Goal: Task Accomplishment & Management: Manage account settings

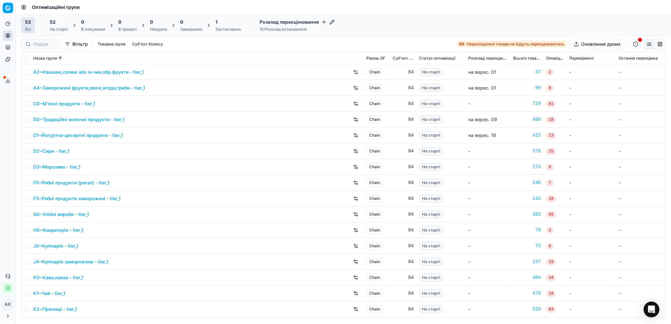
click at [220, 30] on div "Застосовано" at bounding box center [227, 29] width 25 height 5
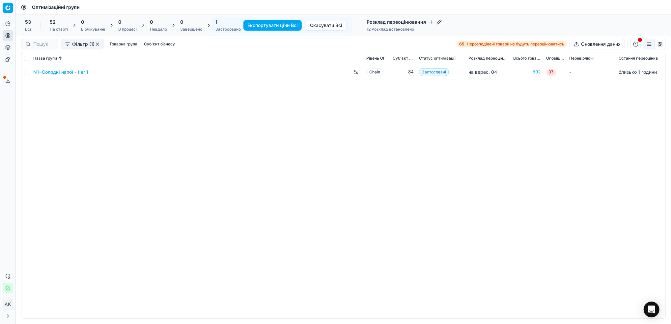
click at [59, 28] on div "На старті" at bounding box center [59, 29] width 18 height 5
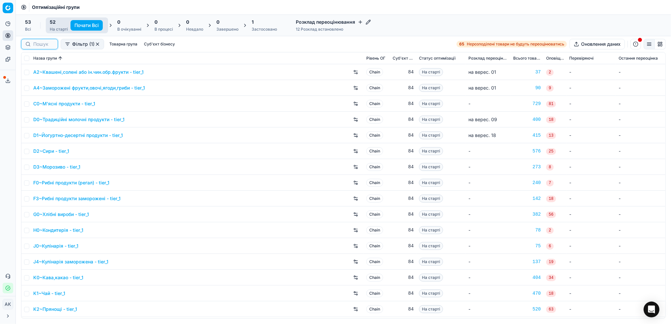
click at [35, 47] on input at bounding box center [43, 44] width 20 height 7
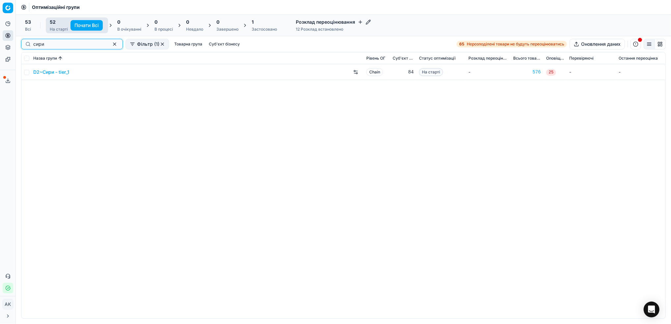
type input "сири"
click at [27, 73] on input "checkbox" at bounding box center [26, 72] width 5 height 5
checkbox input "true"
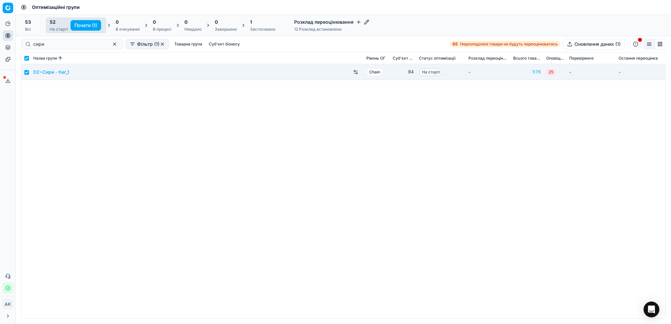
click at [93, 24] on button "Почати (1)" at bounding box center [86, 25] width 31 height 11
checkbox input "false"
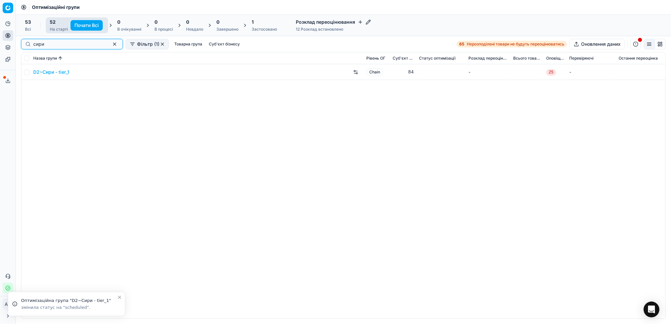
click at [111, 44] on button "button" at bounding box center [115, 44] width 8 height 8
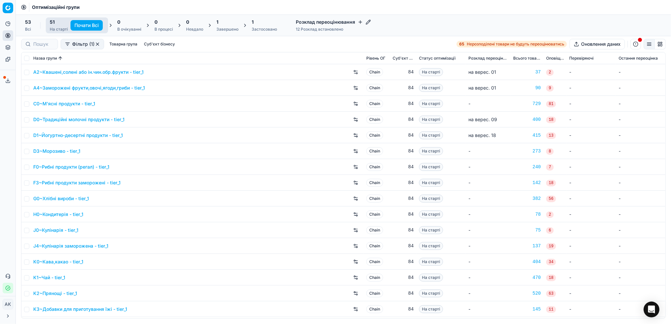
click at [221, 31] on div "Завершено" at bounding box center [227, 29] width 22 height 5
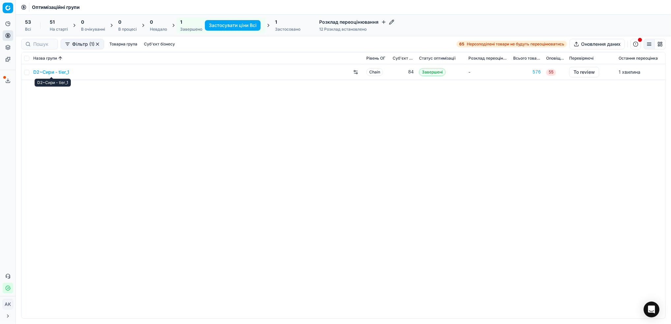
click at [50, 70] on link "D2~Сири - tier_1" at bounding box center [51, 72] width 36 height 7
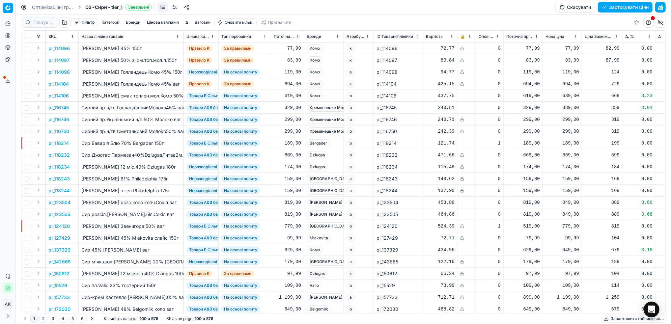
click at [158, 21] on button "Цінова кампанія" at bounding box center [162, 22] width 37 height 8
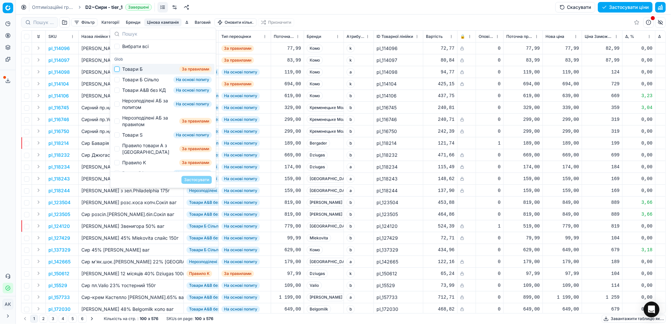
click at [117, 71] on input "Suggestions" at bounding box center [116, 69] width 5 height 5
checkbox input "true"
click at [193, 181] on button "Застосувати" at bounding box center [197, 180] width 30 height 8
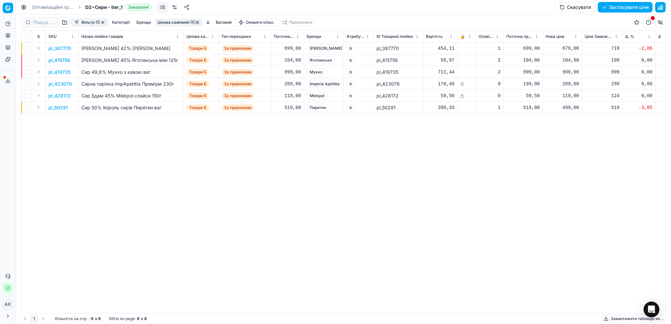
click at [85, 21] on button "Фільтр (1)" at bounding box center [89, 22] width 37 height 8
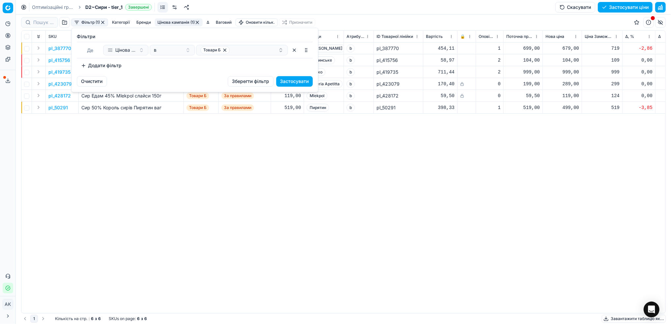
click at [93, 65] on button "Додати фільтр" at bounding box center [101, 65] width 49 height 11
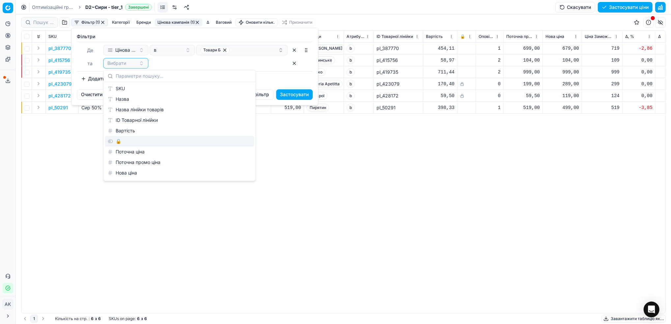
click at [121, 141] on div "🔒" at bounding box center [179, 141] width 149 height 11
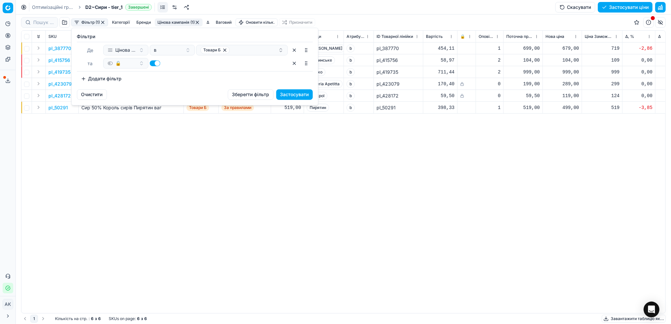
click at [156, 64] on button "button" at bounding box center [155, 63] width 11 height 6
checkbox input "false"
click at [290, 97] on button "Застосувати" at bounding box center [294, 94] width 37 height 11
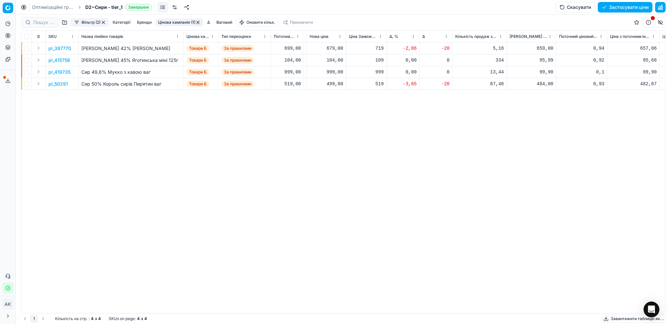
scroll to position [0, 239]
click at [59, 49] on p "pl_387770" at bounding box center [59, 48] width 23 height 7
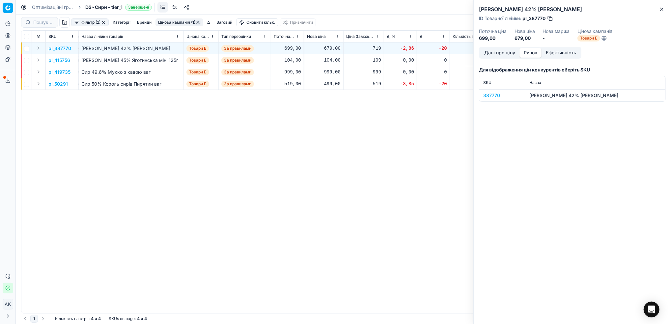
click at [529, 54] on button "Ринок" at bounding box center [531, 53] width 22 height 10
click at [490, 93] on div "387770" at bounding box center [502, 95] width 38 height 7
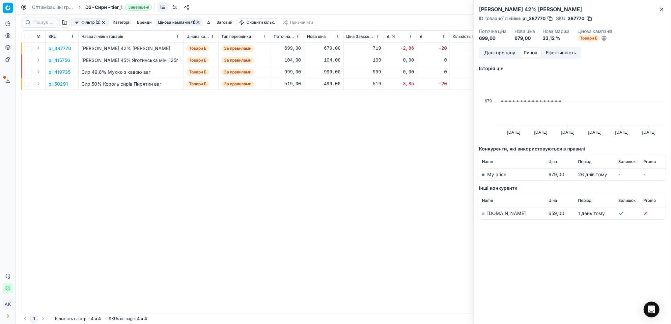
click at [493, 214] on link "[DOMAIN_NAME]" at bounding box center [506, 214] width 39 height 6
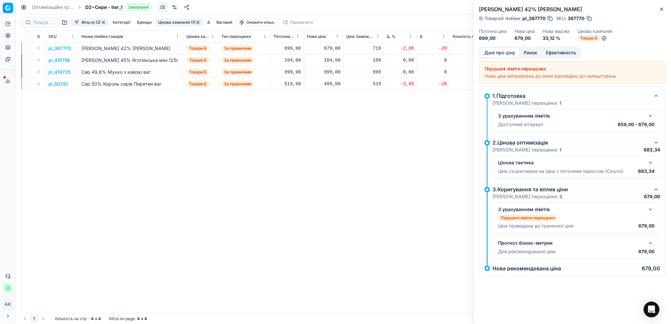
click at [504, 54] on button "Дані про ціну" at bounding box center [500, 53] width 40 height 10
click at [650, 116] on button "button" at bounding box center [651, 116] width 8 height 8
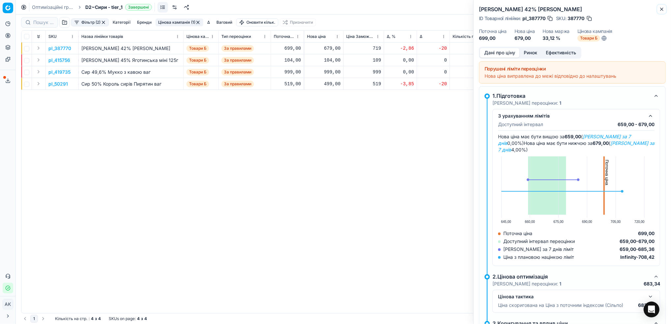
click at [662, 9] on icon "button" at bounding box center [662, 9] width 3 height 3
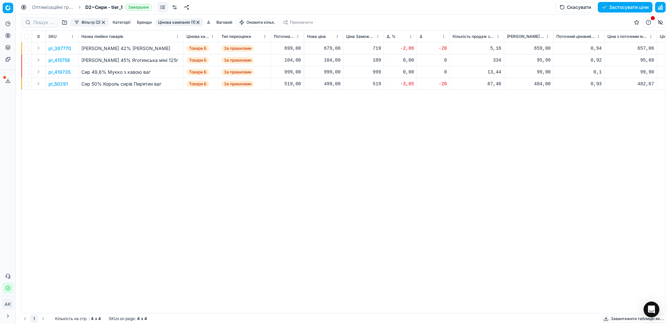
click at [59, 57] on p "pl_415756" at bounding box center [59, 60] width 22 height 7
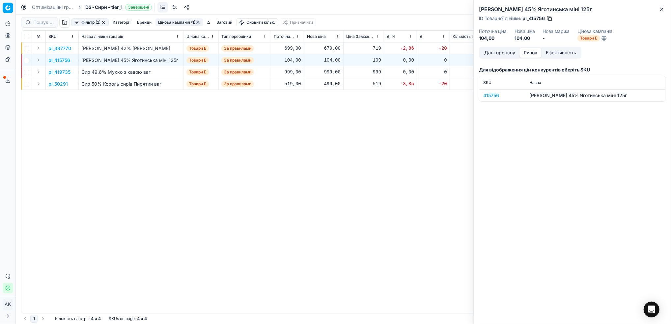
click at [530, 51] on button "Ринок" at bounding box center [531, 53] width 22 height 10
click at [492, 96] on div "415756" at bounding box center [502, 95] width 38 height 7
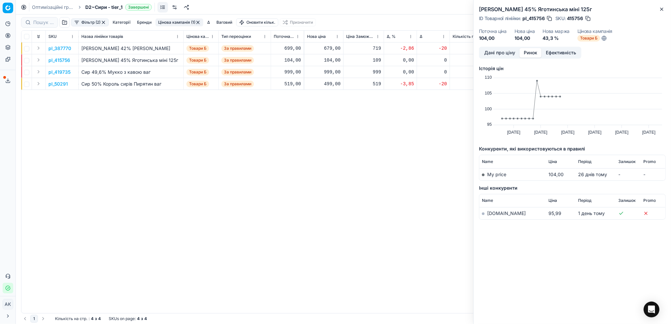
click at [491, 214] on link "[DOMAIN_NAME]" at bounding box center [506, 214] width 39 height 6
click at [661, 10] on icon "button" at bounding box center [662, 9] width 3 height 3
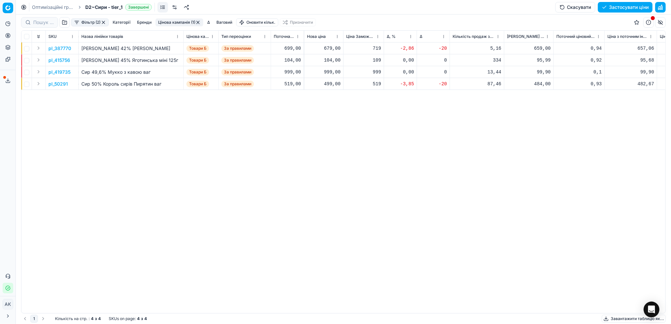
click at [331, 61] on div "104,00" at bounding box center [324, 60] width 34 height 7
drag, startPoint x: 343, startPoint y: 118, endPoint x: 311, endPoint y: 120, distance: 31.7
click at [311, 120] on dl "Поточна: 104,00 Оптимум: 104,00 Вручну: 104.00" at bounding box center [323, 104] width 95 height 43
type input "99"
type input "99.99"
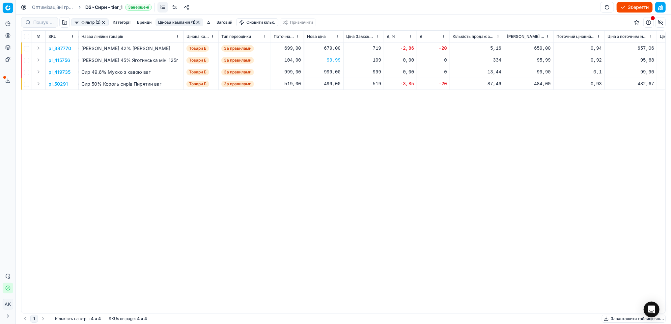
click at [57, 71] on p "pl_419735" at bounding box center [59, 72] width 22 height 7
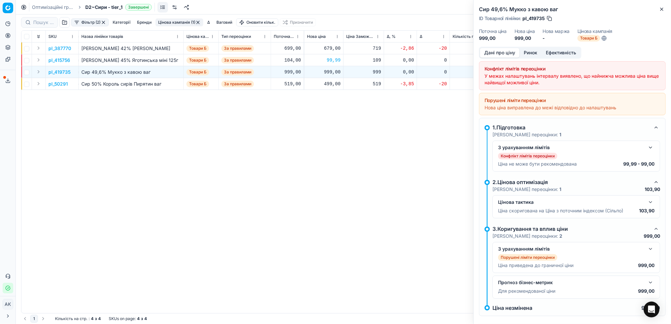
click at [533, 53] on button "Ринок" at bounding box center [531, 53] width 22 height 10
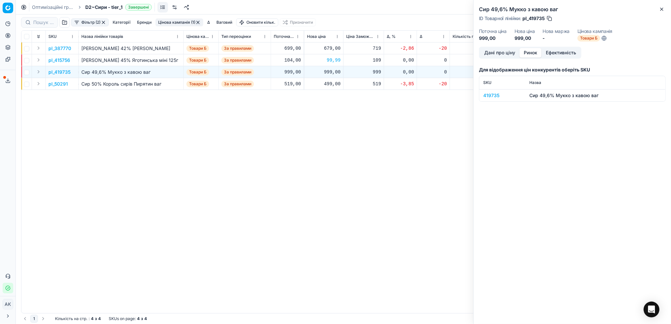
click at [492, 95] on div "419735" at bounding box center [502, 95] width 38 height 7
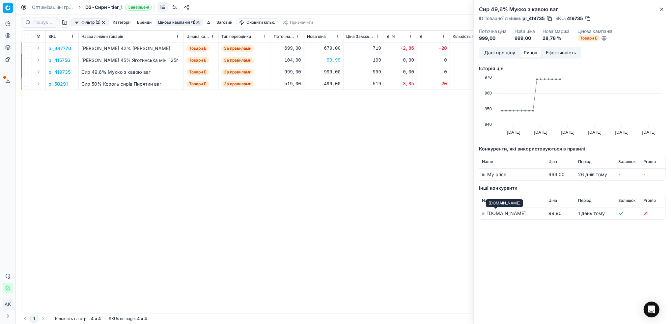
click at [499, 212] on link "[DOMAIN_NAME]" at bounding box center [506, 214] width 39 height 6
click at [495, 215] on link "[DOMAIN_NAME]" at bounding box center [506, 214] width 39 height 6
drag, startPoint x: 583, startPoint y: 17, endPoint x: 567, endPoint y: 19, distance: 16.4
click at [567, 19] on div "SKU : 419735" at bounding box center [573, 18] width 36 height 7
copy div "419735"
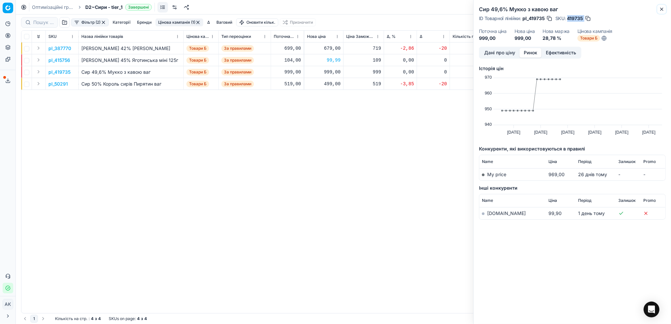
click at [662, 10] on icon "button" at bounding box center [661, 9] width 5 height 5
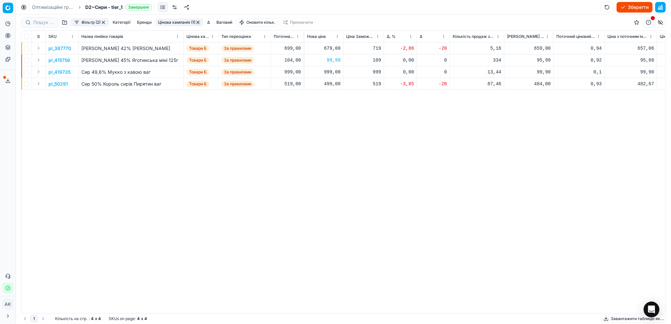
click at [62, 83] on p "pl_50291" at bounding box center [57, 84] width 19 height 7
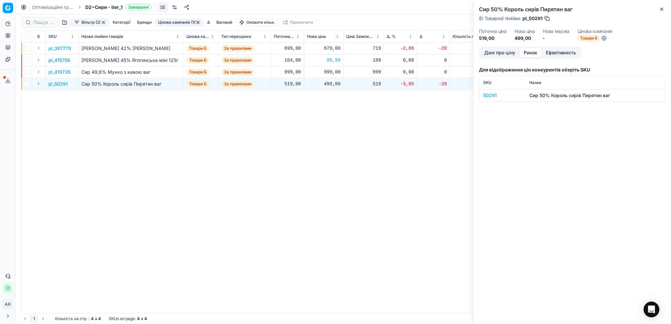
click at [529, 53] on button "Ринок" at bounding box center [531, 53] width 22 height 10
click at [486, 96] on div "50291" at bounding box center [502, 95] width 38 height 7
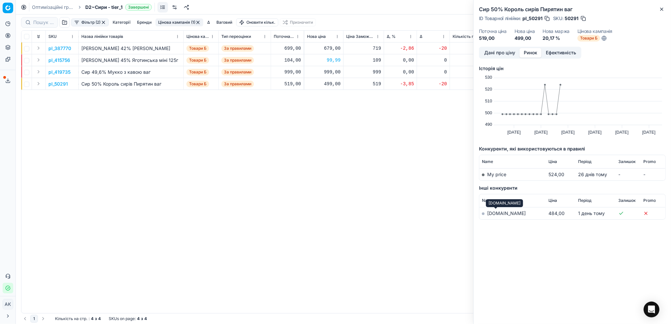
click at [493, 214] on link "[DOMAIN_NAME]" at bounding box center [506, 214] width 39 height 6
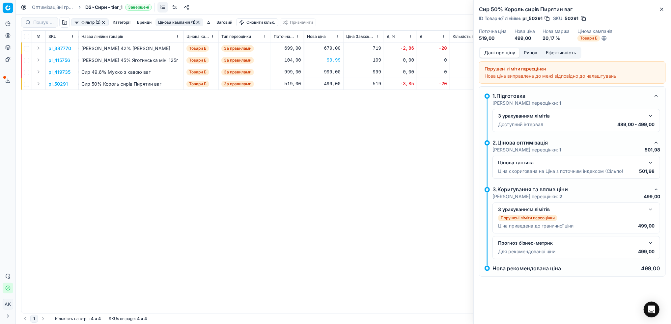
click at [492, 51] on button "Дані про ціну" at bounding box center [500, 53] width 40 height 10
click at [650, 115] on button "button" at bounding box center [651, 116] width 8 height 8
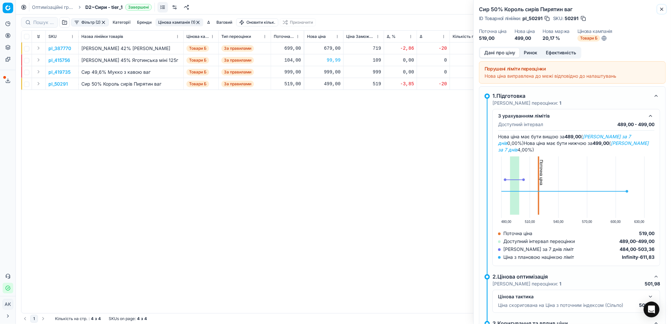
click at [664, 11] on icon "button" at bounding box center [661, 9] width 5 height 5
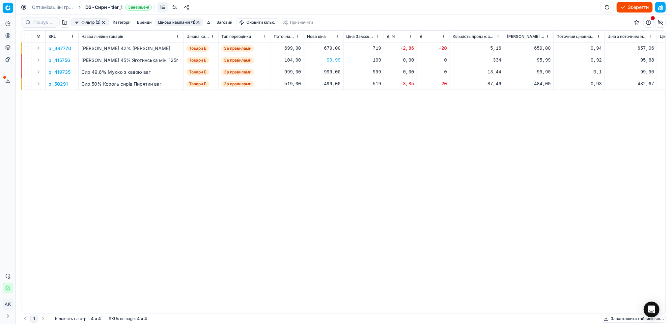
click at [178, 22] on button "Цінова кампанія (1)" at bounding box center [180, 22] width 48 height 8
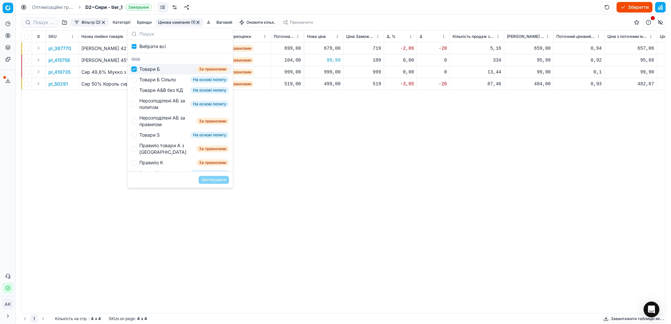
click at [133, 70] on input "Suggestions" at bounding box center [133, 69] width 5 height 5
checkbox input "false"
click at [135, 80] on input "Suggestions" at bounding box center [133, 79] width 5 height 5
checkbox input "true"
click at [222, 181] on button "Застосувати" at bounding box center [214, 180] width 30 height 8
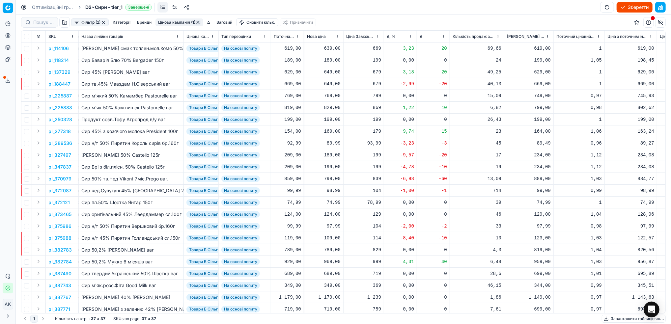
click at [412, 39] on html "Pricing platform Аналітика Цінова оптимізація Асортимент продукції Шаблони Серв…" at bounding box center [335, 162] width 671 height 324
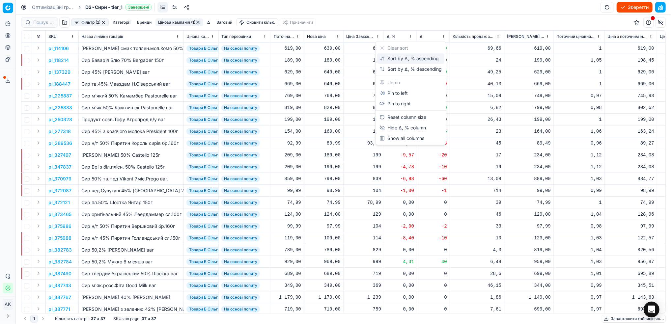
click at [400, 58] on div "Sort by Δ, % ascending" at bounding box center [409, 58] width 59 height 7
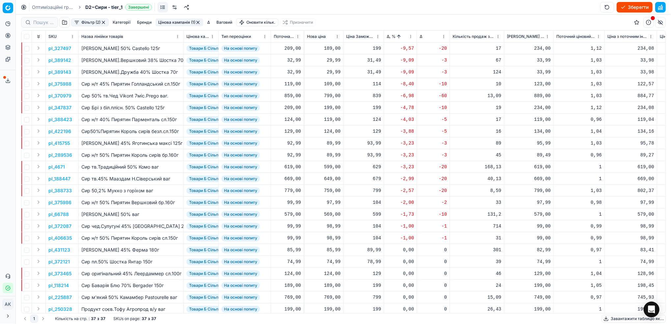
click at [62, 47] on p "pl_327497" at bounding box center [59, 48] width 23 height 7
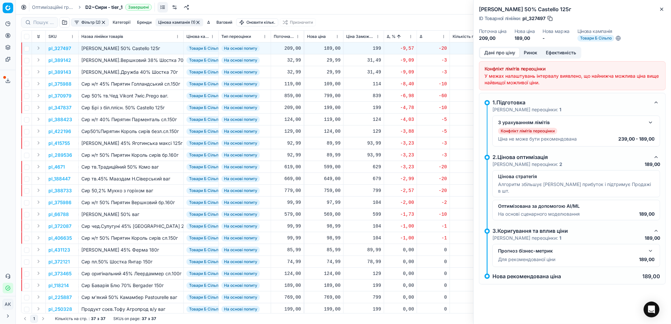
click at [529, 51] on button "Ринок" at bounding box center [531, 53] width 22 height 10
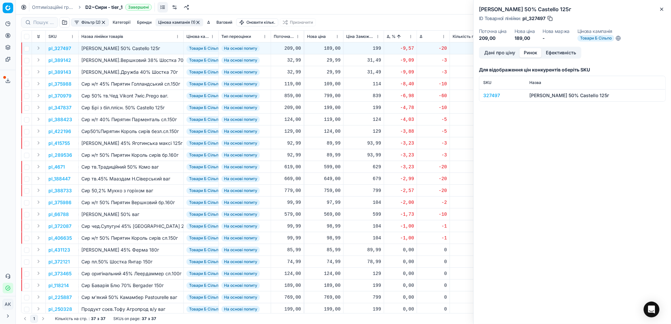
click at [493, 96] on div "327497" at bounding box center [502, 95] width 38 height 7
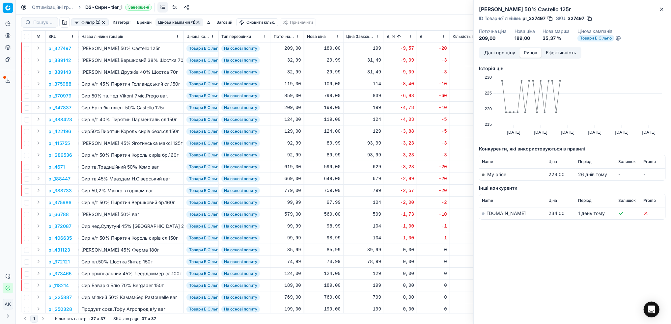
click at [494, 53] on button "Дані про ціну" at bounding box center [500, 53] width 40 height 10
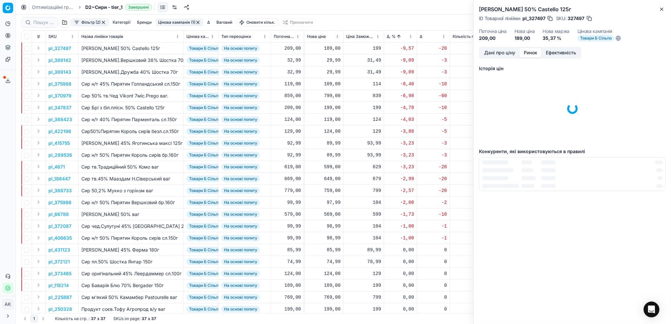
click at [529, 52] on button "Ринок" at bounding box center [531, 53] width 22 height 10
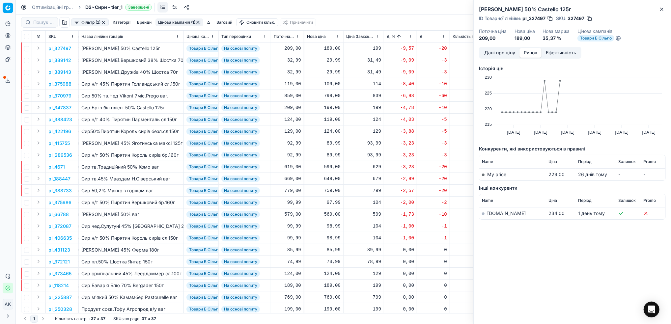
click at [493, 52] on button "Дані про ціну" at bounding box center [500, 53] width 40 height 10
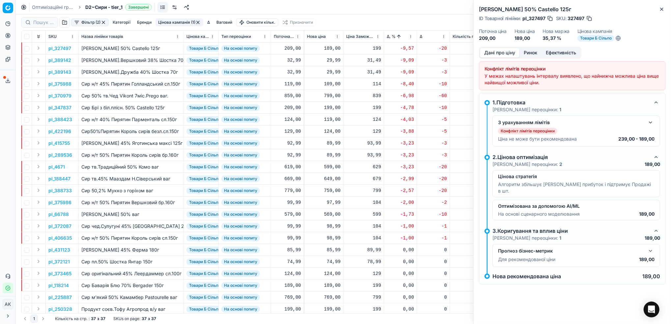
click at [649, 124] on button "button" at bounding box center [651, 123] width 8 height 8
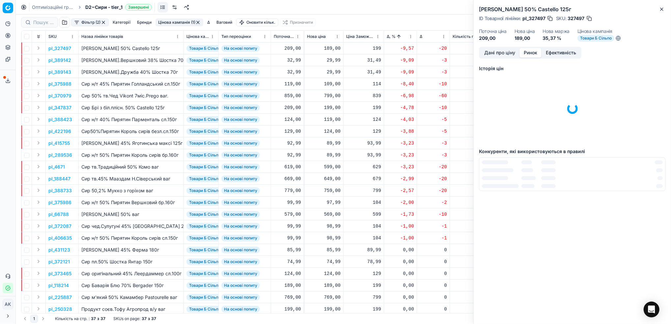
click at [532, 56] on button "Ринок" at bounding box center [531, 53] width 22 height 10
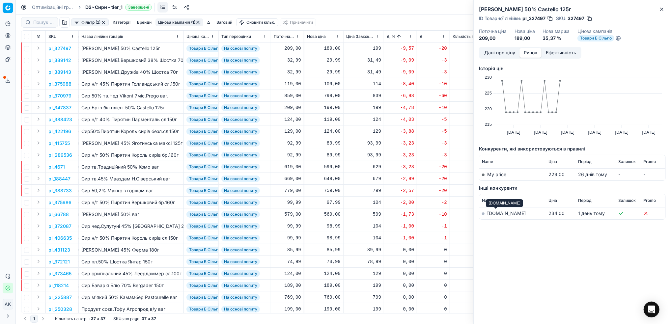
click at [497, 214] on link "[DOMAIN_NAME]" at bounding box center [506, 214] width 39 height 6
click at [590, 17] on button "button" at bounding box center [589, 18] width 7 height 7
click at [661, 7] on icon "button" at bounding box center [661, 9] width 5 height 5
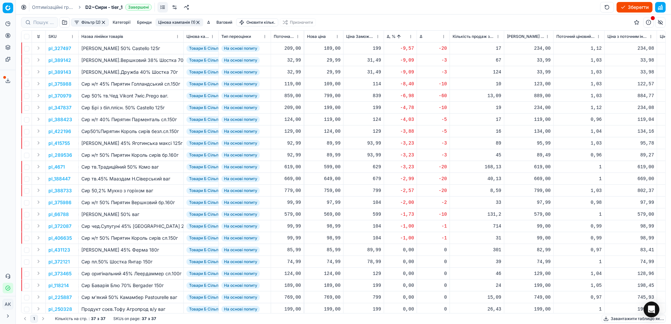
click at [66, 62] on p "pl_389142" at bounding box center [59, 60] width 23 height 7
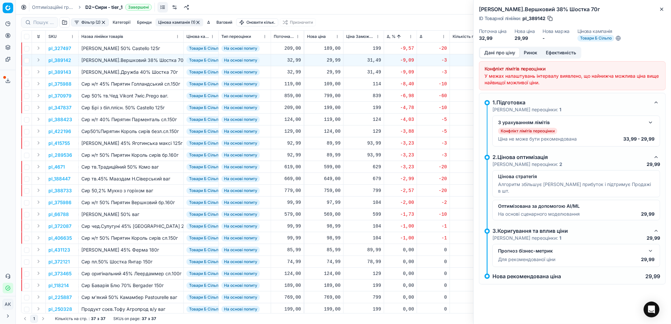
click at [647, 121] on div "З урахуванням лімітів" at bounding box center [576, 123] width 156 height 8
click at [649, 122] on button "button" at bounding box center [651, 123] width 8 height 8
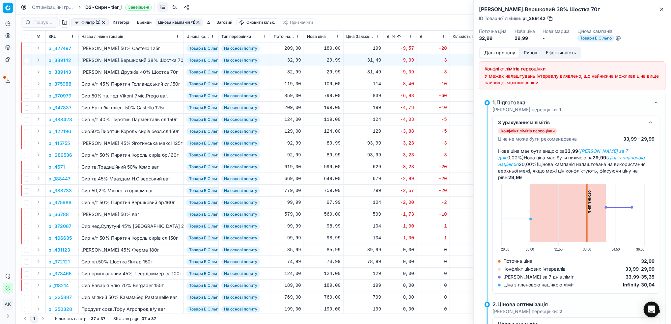
drag, startPoint x: 547, startPoint y: 17, endPoint x: 532, endPoint y: 19, distance: 15.2
click at [532, 19] on div "ID Товарної лінійки : pl_389142" at bounding box center [516, 18] width 74 height 7
drag, startPoint x: 546, startPoint y: 19, endPoint x: 530, endPoint y: 19, distance: 15.8
click at [530, 19] on span "pl_389142" at bounding box center [534, 18] width 23 height 7
copy span "389142"
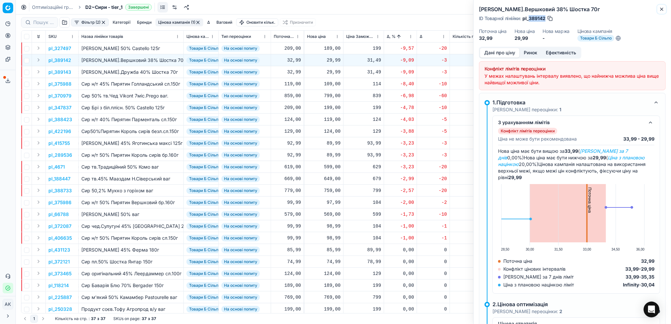
click at [659, 9] on button "Close" at bounding box center [662, 9] width 8 height 8
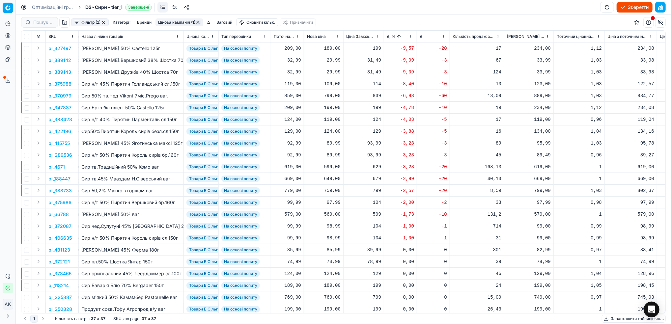
click at [59, 99] on td "pl_370979" at bounding box center [62, 96] width 33 height 12
click at [59, 97] on p "pl_370979" at bounding box center [59, 96] width 23 height 7
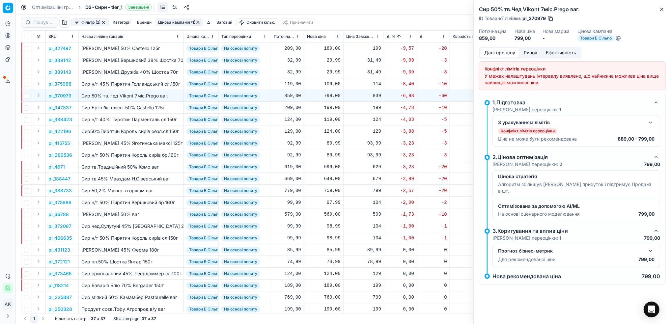
click at [651, 123] on button "button" at bounding box center [651, 123] width 8 height 8
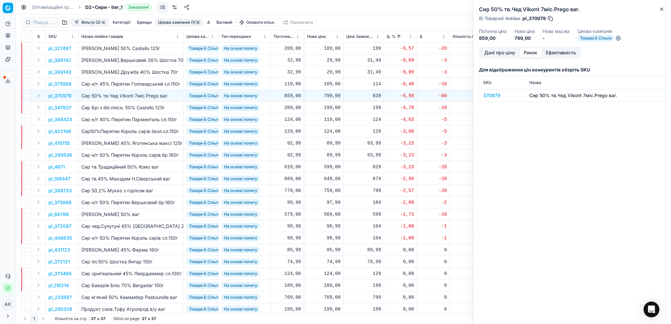
click at [532, 53] on button "Ринок" at bounding box center [531, 53] width 22 height 10
click at [498, 97] on div "370979" at bounding box center [502, 95] width 38 height 7
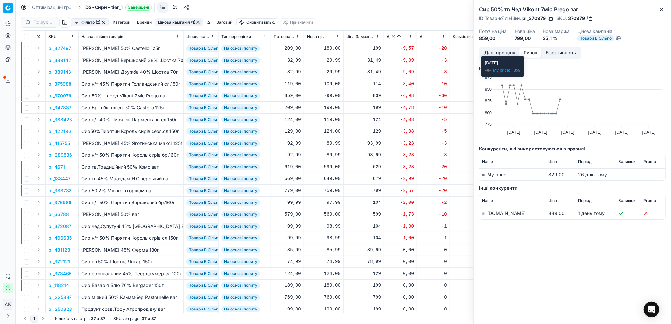
click at [495, 49] on button "Дані про ціну" at bounding box center [500, 53] width 40 height 10
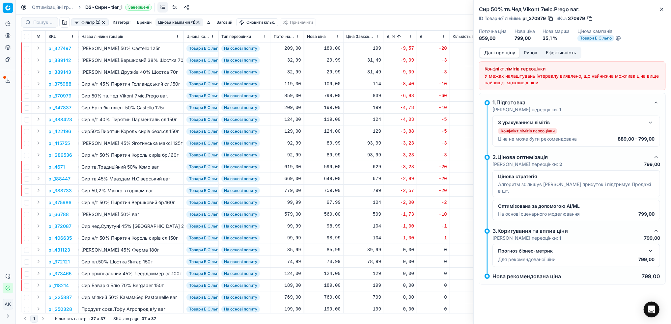
click at [589, 20] on button "button" at bounding box center [590, 18] width 7 height 7
click at [660, 10] on icon "button" at bounding box center [661, 9] width 5 height 5
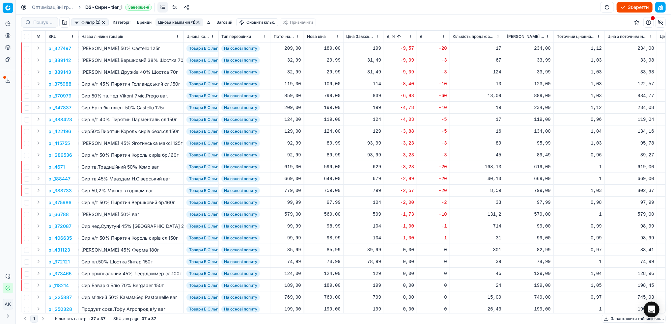
click at [325, 95] on div "799,00" at bounding box center [324, 96] width 34 height 7
drag, startPoint x: 333, startPoint y: 156, endPoint x: 325, endPoint y: 154, distance: 8.4
click at [325, 154] on input "799.00" at bounding box center [347, 154] width 47 height 11
type input "819.00"
click at [411, 36] on html "Pricing platform Аналітика Цінова оптимізація Асортимент продукції Шаблони Серв…" at bounding box center [335, 162] width 671 height 324
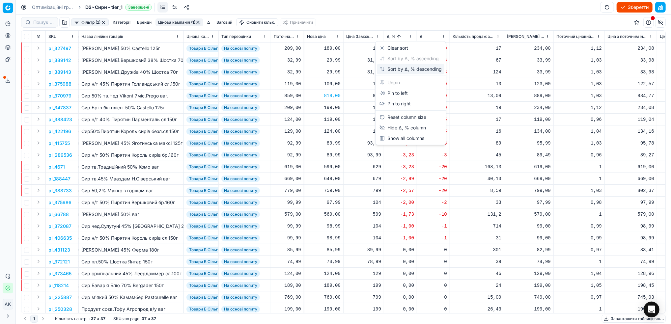
drag, startPoint x: 397, startPoint y: 69, endPoint x: 439, endPoint y: 82, distance: 43.7
click at [396, 70] on div "Sort by Δ, % descending" at bounding box center [411, 69] width 62 height 7
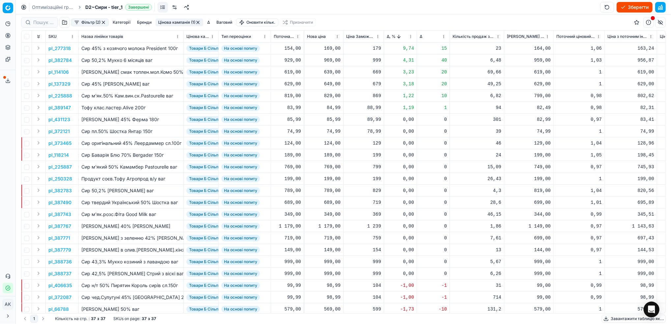
click at [63, 45] on p "pl_277318" at bounding box center [59, 48] width 22 height 7
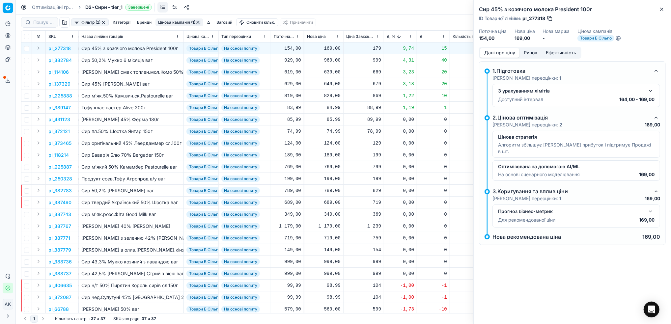
click at [536, 52] on button "Ринок" at bounding box center [531, 53] width 22 height 10
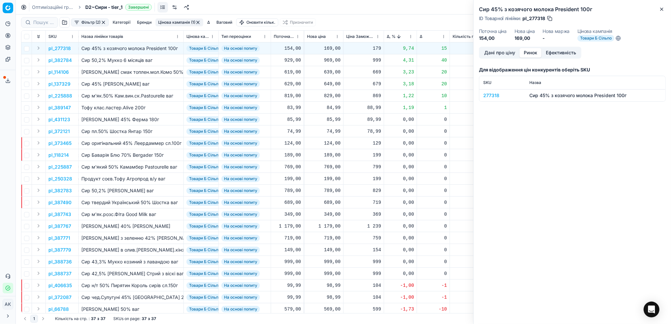
click at [487, 91] on td "277318" at bounding box center [502, 95] width 46 height 12
click at [491, 94] on div "277318" at bounding box center [502, 95] width 38 height 7
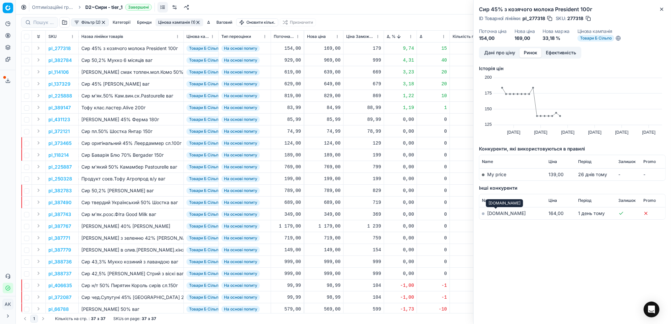
click at [497, 212] on link "[DOMAIN_NAME]" at bounding box center [506, 214] width 39 height 6
click at [496, 59] on div "Дані про ціну Ринок Ефективність Історія цін Created with Highcharts 12.3.0 [DA…" at bounding box center [572, 153] width 197 height 213
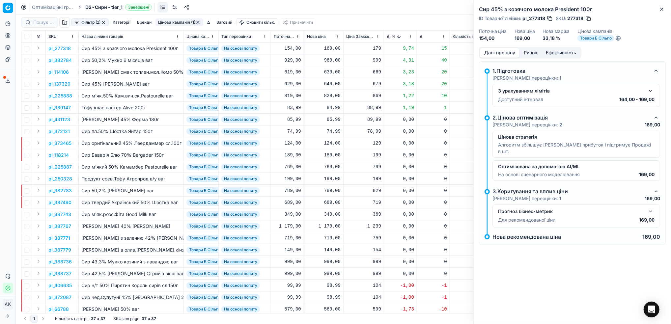
click at [491, 53] on button "Дані про ціну" at bounding box center [500, 53] width 40 height 10
click at [666, 9] on button "Close" at bounding box center [662, 9] width 8 height 8
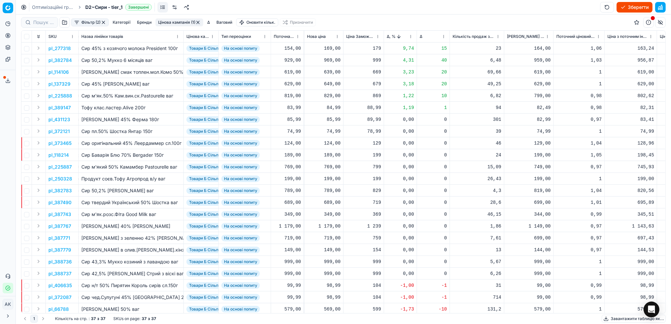
click at [62, 61] on p "pl_382784" at bounding box center [59, 60] width 23 height 7
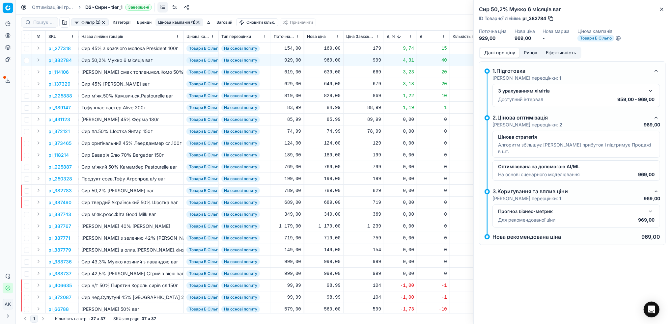
click at [528, 53] on button "Ринок" at bounding box center [531, 53] width 22 height 10
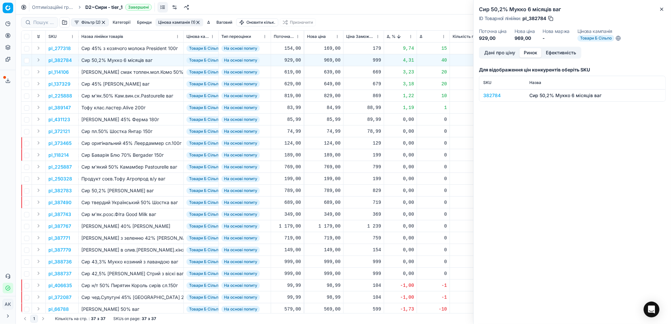
click at [493, 91] on td "382784" at bounding box center [502, 95] width 46 height 12
click at [493, 96] on div "382784" at bounding box center [502, 95] width 38 height 7
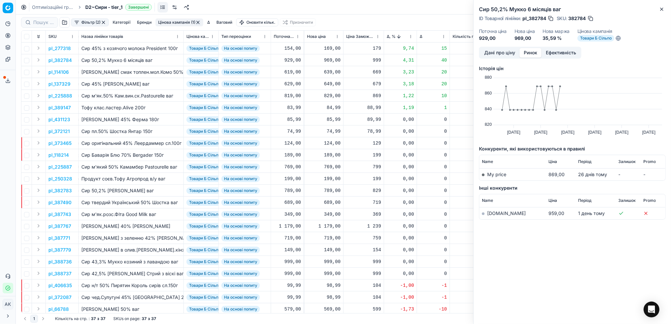
click at [499, 212] on link "[DOMAIN_NAME]" at bounding box center [506, 214] width 39 height 6
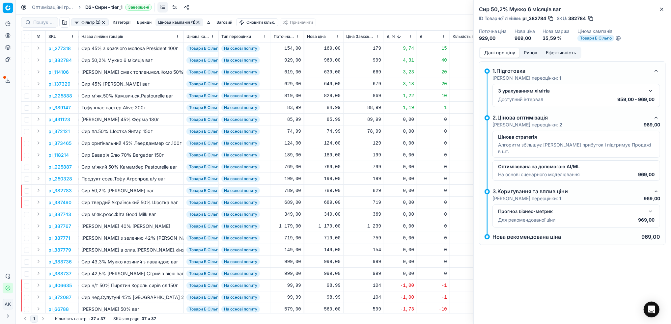
click at [500, 56] on button "Дані про ціну" at bounding box center [500, 53] width 40 height 10
click at [658, 5] on h2 "Сир 50,2% Мукко 6 місяців ваг" at bounding box center [572, 9] width 187 height 8
click at [662, 7] on icon "button" at bounding box center [661, 9] width 5 height 5
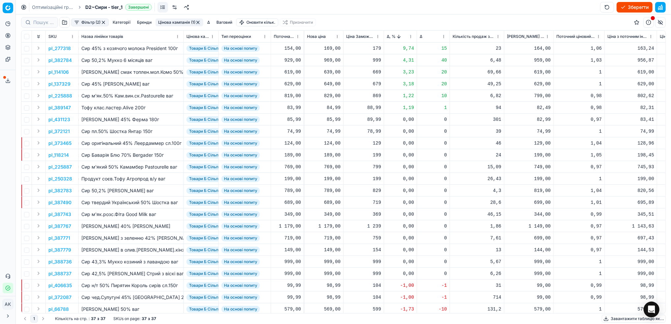
click at [409, 38] on html "Pricing platform Аналітика Цінова оптимізація Асортимент продукції Шаблони Серв…" at bounding box center [335, 162] width 671 height 324
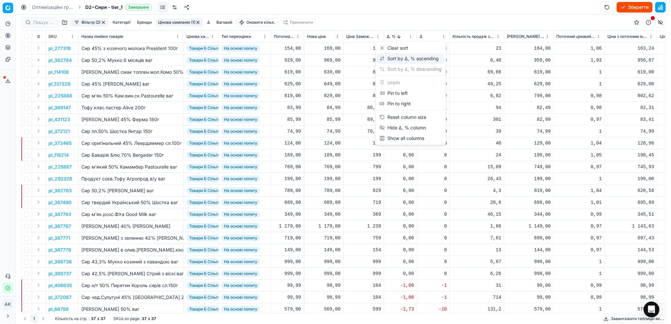
click at [389, 60] on div "Sort by Δ, % ascending" at bounding box center [409, 58] width 59 height 7
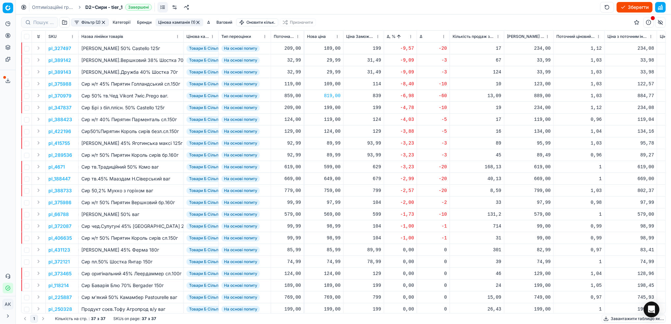
click at [328, 168] on div "599,00" at bounding box center [324, 167] width 34 height 7
drag, startPoint x: 332, startPoint y: 226, endPoint x: 328, endPoint y: 226, distance: 4.0
click at [328, 226] on input "599.00" at bounding box center [347, 225] width 47 height 11
type input "619.00"
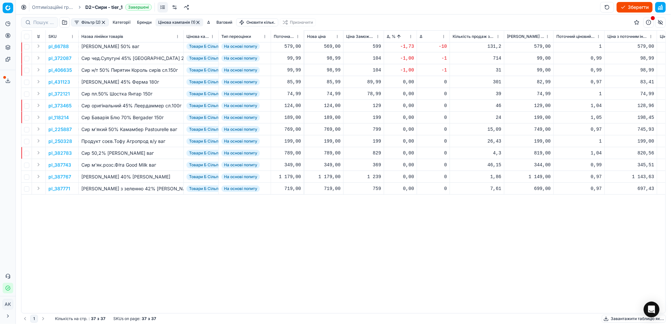
scroll to position [0, 239]
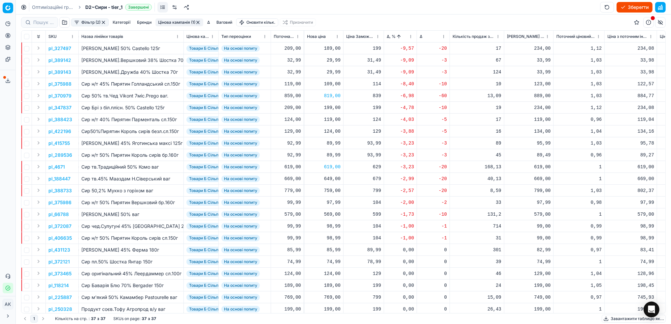
click at [98, 22] on button "Фільтр (2)" at bounding box center [90, 22] width 38 height 8
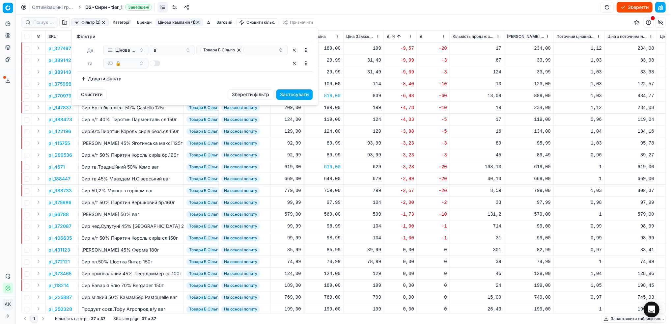
click at [122, 83] on button "Додати фільтр" at bounding box center [101, 78] width 49 height 11
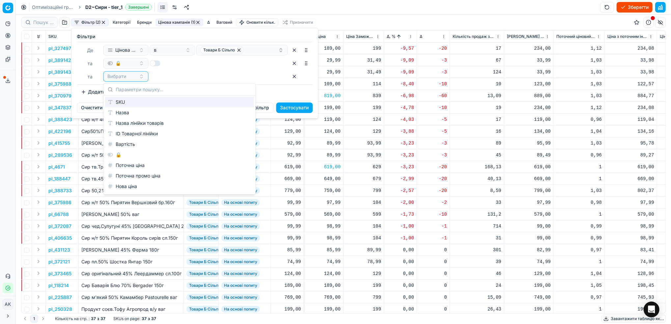
click at [128, 103] on div "SKU" at bounding box center [179, 102] width 149 height 11
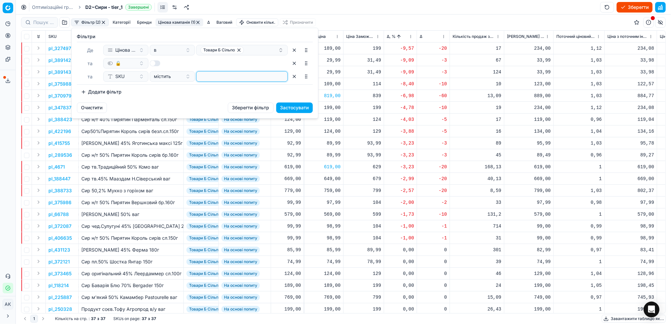
click at [212, 79] on input at bounding box center [242, 76] width 86 height 10
click at [292, 107] on button "Застосувати" at bounding box center [294, 107] width 37 height 11
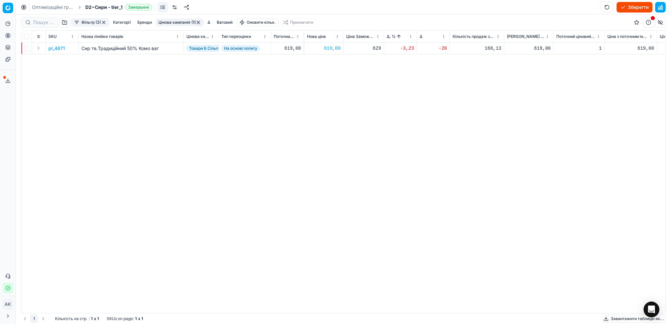
click at [197, 23] on button "button" at bounding box center [198, 22] width 5 height 5
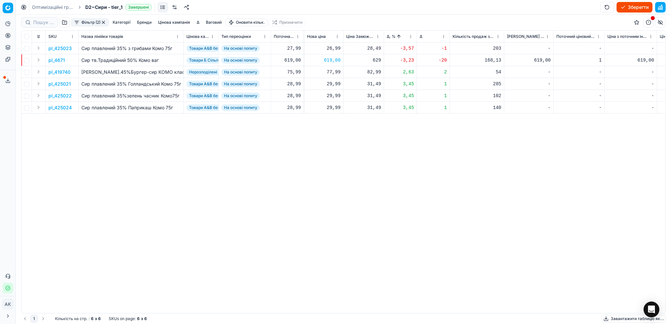
click at [106, 23] on button "button" at bounding box center [103, 22] width 5 height 5
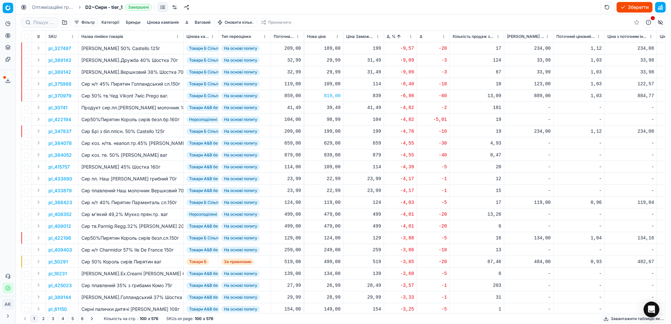
click at [79, 22] on button "Фільтр" at bounding box center [84, 22] width 26 height 8
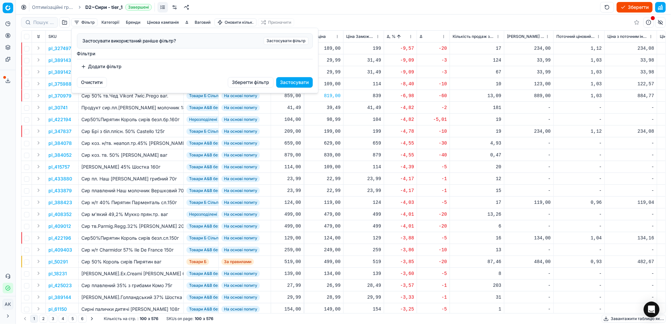
click at [98, 64] on button "Додати фільтр" at bounding box center [101, 66] width 49 height 11
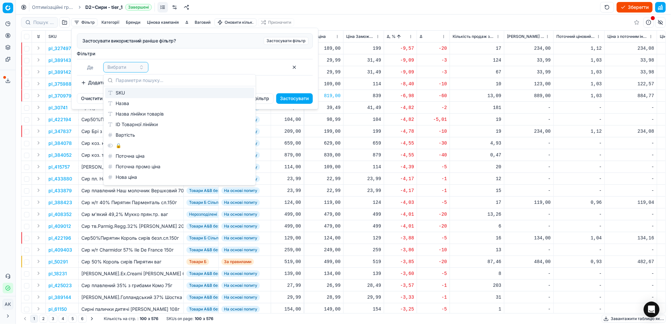
click at [130, 92] on div "SKU" at bounding box center [179, 93] width 149 height 11
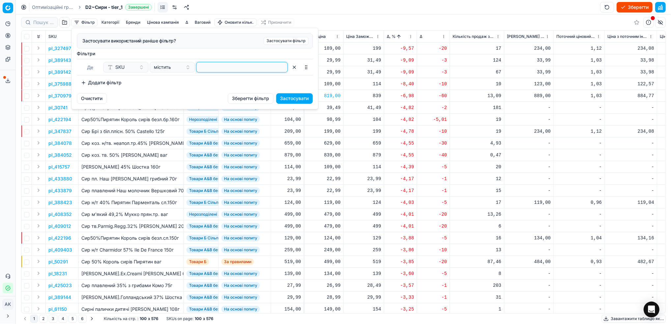
click at [236, 70] on input at bounding box center [242, 67] width 86 height 10
click at [297, 98] on button "Застосувати" at bounding box center [294, 98] width 37 height 11
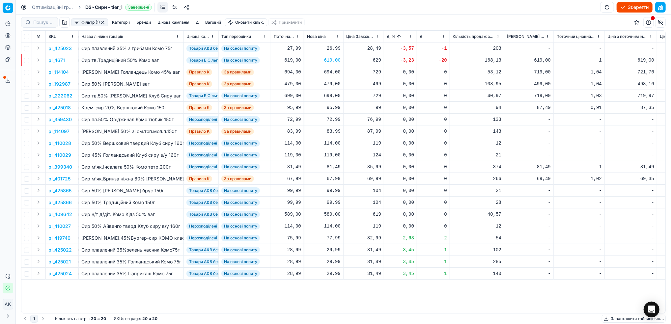
click at [169, 20] on button "Цінова кампанія" at bounding box center [173, 22] width 37 height 8
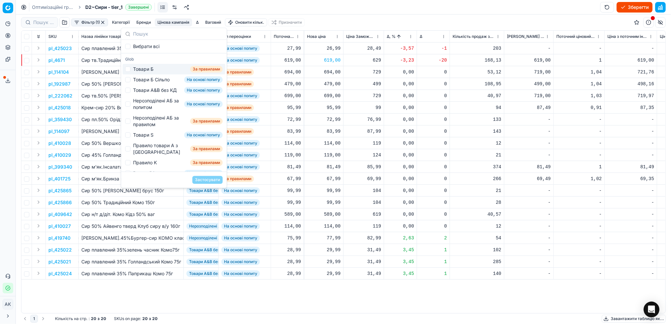
click at [139, 70] on div "Товари Б" at bounding box center [143, 69] width 20 height 7
checkbox input "true"
click at [139, 79] on div "Товари Б Сільпо" at bounding box center [151, 79] width 37 height 7
checkbox input "true"
click at [137, 94] on div "Товари А&B без КД" at bounding box center [154, 90] width 43 height 7
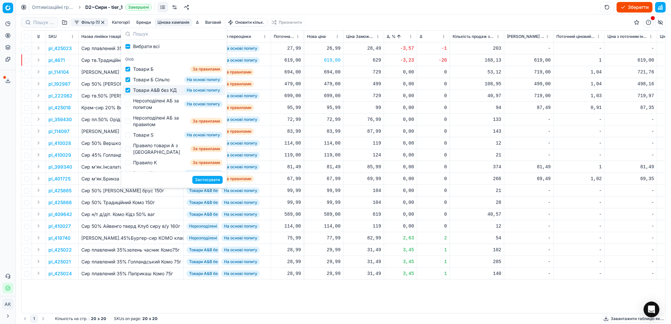
checkbox input "true"
click at [136, 107] on div "Нерозподілені АБ за попитом" at bounding box center [157, 104] width 48 height 13
checkbox input "true"
click at [146, 124] on div "Нерозподілені АБ за правилом" at bounding box center [160, 121] width 54 height 13
checkbox input "true"
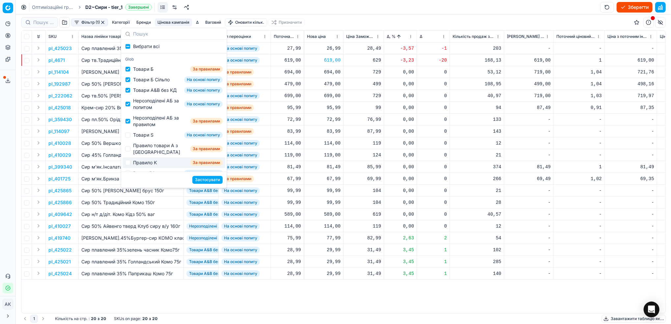
click at [202, 179] on button "Застосувати" at bounding box center [207, 180] width 30 height 8
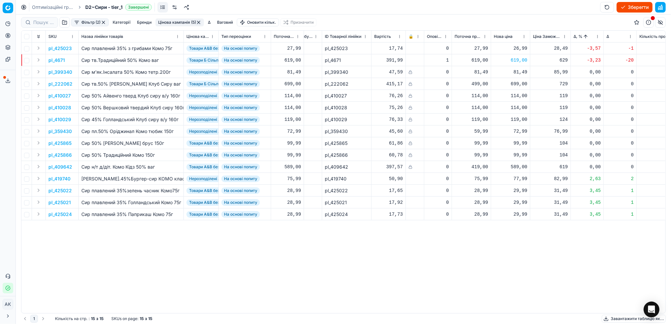
scroll to position [0, 79]
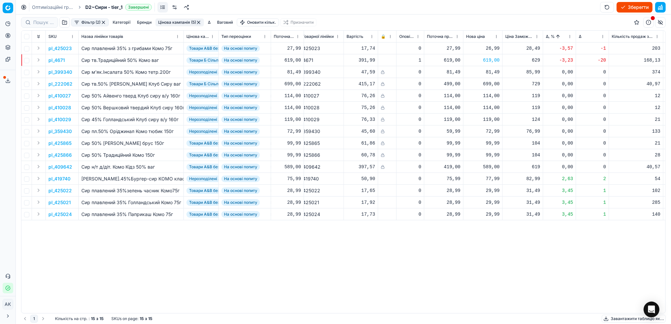
click at [82, 21] on button "Фільтр (2)" at bounding box center [90, 22] width 38 height 8
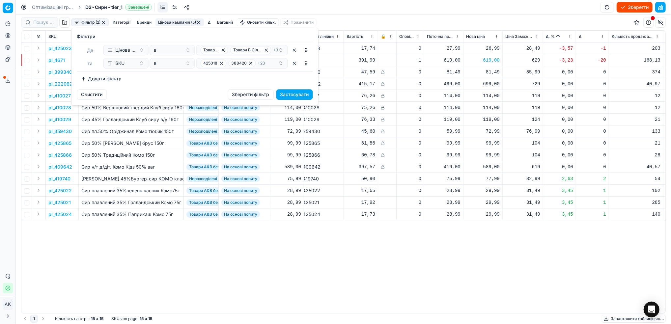
click at [101, 80] on button "Додати фільтр" at bounding box center [101, 78] width 49 height 11
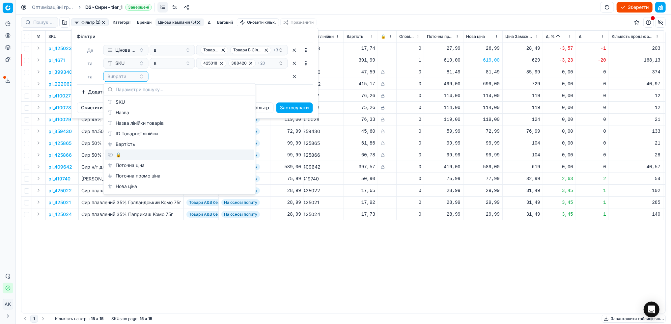
click at [125, 156] on div "🔒" at bounding box center [179, 155] width 149 height 11
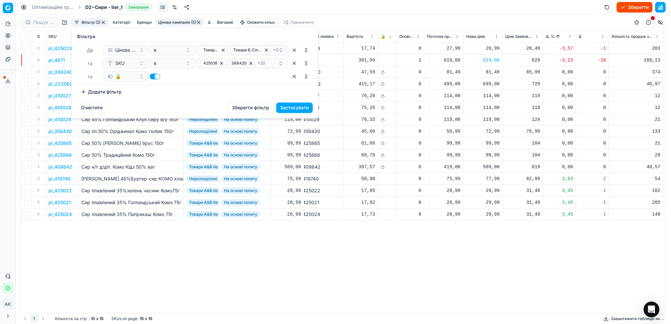
click at [154, 81] on div at bounding box center [172, 76] width 45 height 11
click at [155, 75] on button "button" at bounding box center [155, 76] width 11 height 6
checkbox input "false"
click at [285, 109] on button "Застосувати" at bounding box center [294, 107] width 37 height 11
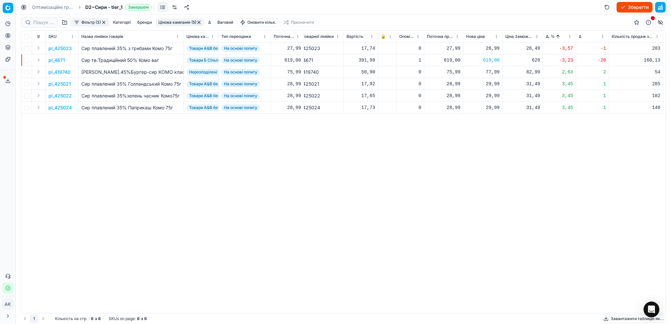
click at [91, 23] on button "Фільтр (3)" at bounding box center [90, 22] width 38 height 8
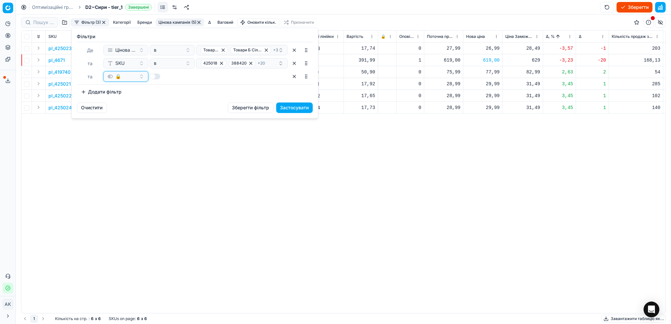
click at [129, 78] on div "🔒" at bounding box center [122, 76] width 29 height 7
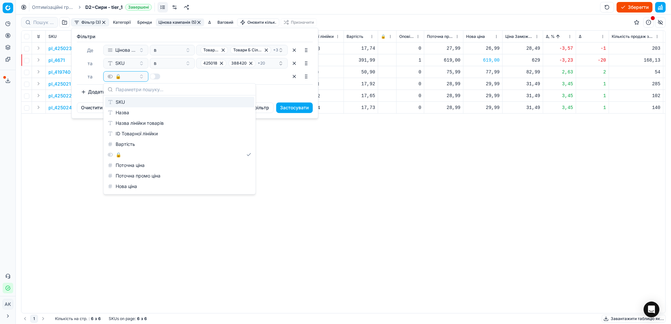
drag, startPoint x: 159, startPoint y: 75, endPoint x: 163, endPoint y: 75, distance: 4.6
click at [159, 75] on button "button" at bounding box center [155, 76] width 11 height 6
checkbox input "true"
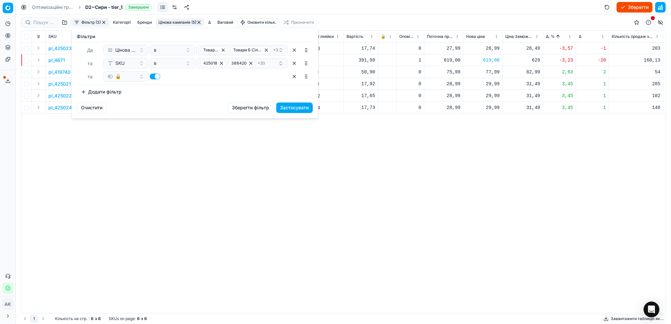
click at [292, 77] on button "button" at bounding box center [294, 76] width 11 height 11
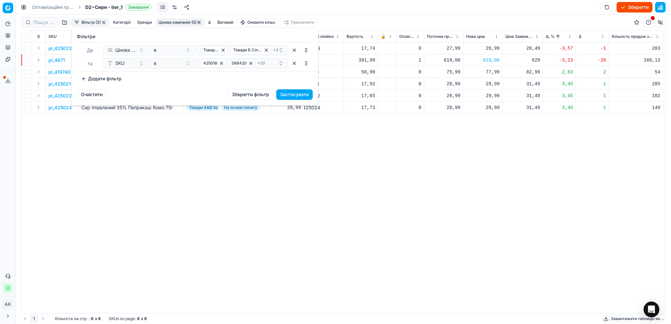
click at [300, 97] on button "Застосувати" at bounding box center [294, 94] width 37 height 11
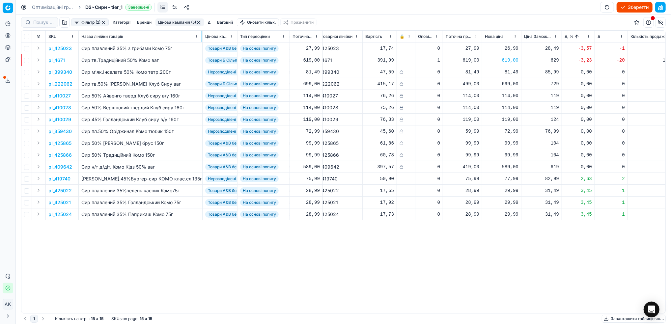
drag, startPoint x: 183, startPoint y: 37, endPoint x: 202, endPoint y: 35, distance: 19.2
click at [202, 35] on div at bounding box center [202, 37] width 1 height 12
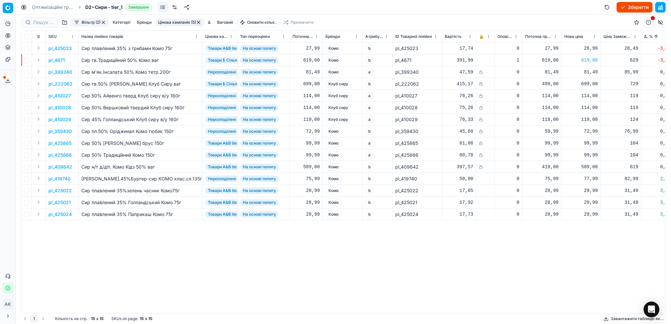
click at [90, 20] on button "Фільтр (2)" at bounding box center [90, 22] width 38 height 8
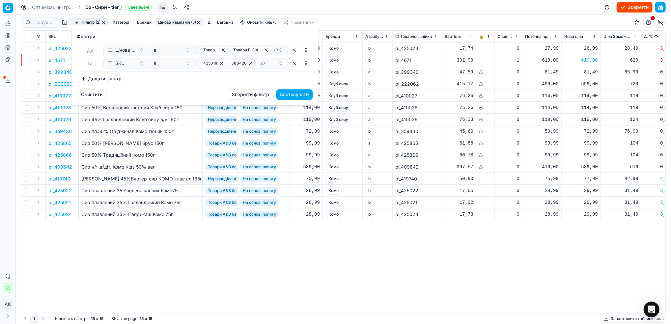
click at [103, 77] on button "Додати фільтр" at bounding box center [101, 78] width 49 height 11
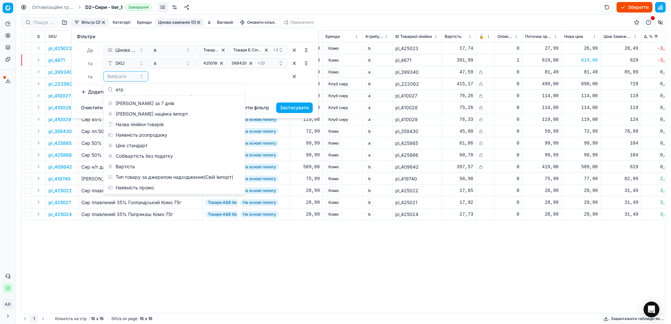
scroll to position [115, 0]
type input "атри"
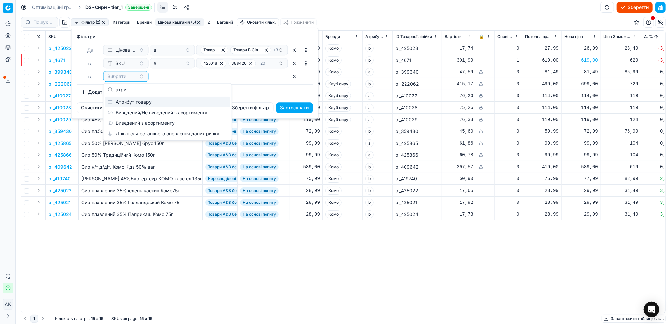
click at [148, 103] on div "Атрибут товару" at bounding box center [167, 102] width 125 height 11
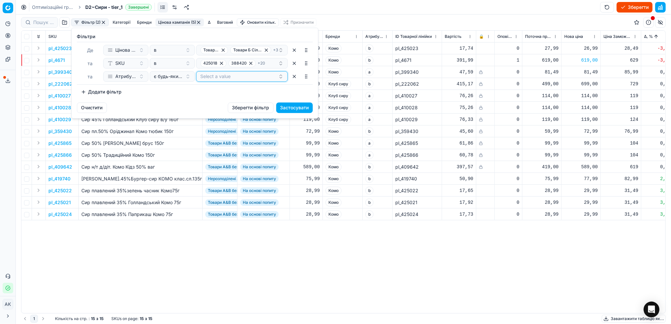
click at [216, 79] on button "Select a value" at bounding box center [242, 76] width 92 height 11
type input "b"
click at [212, 103] on div "b" at bounding box center [242, 102] width 89 height 11
click at [166, 98] on div "Фiльтри [PERSON_NAME] кампанія в Товари Б Товари Б Сільпо + 3 та SKU в 425018 3…" at bounding box center [195, 65] width 246 height 74
click at [289, 109] on button "Застосувати" at bounding box center [294, 107] width 37 height 11
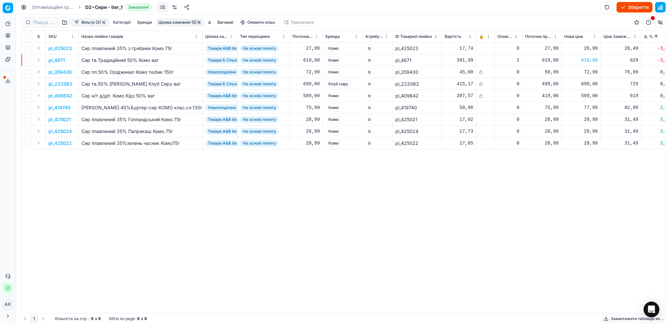
click at [62, 74] on p "pl_359430" at bounding box center [59, 72] width 23 height 7
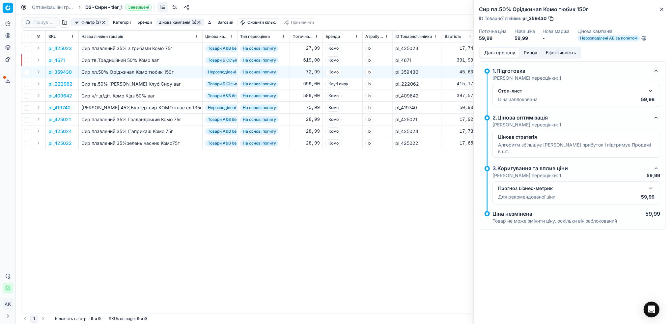
click at [650, 89] on button "button" at bounding box center [651, 91] width 8 height 8
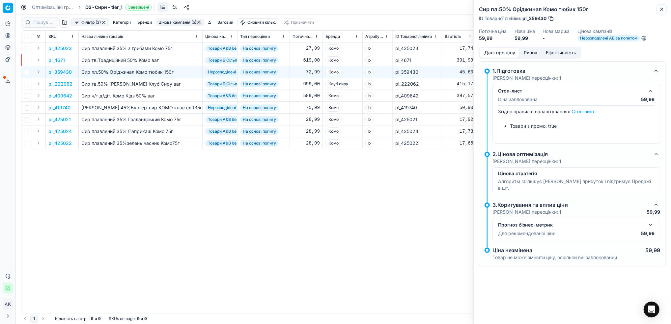
click at [660, 11] on icon "button" at bounding box center [661, 9] width 5 height 5
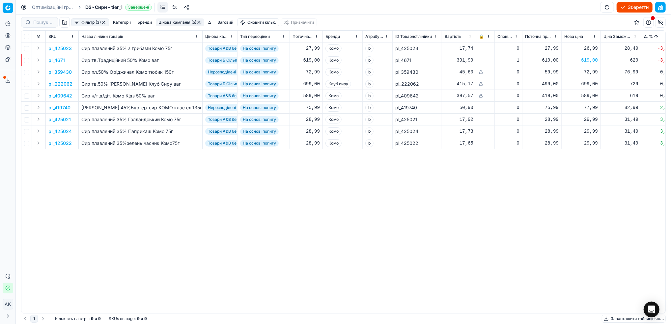
click at [55, 73] on p "pl_359430" at bounding box center [59, 72] width 23 height 7
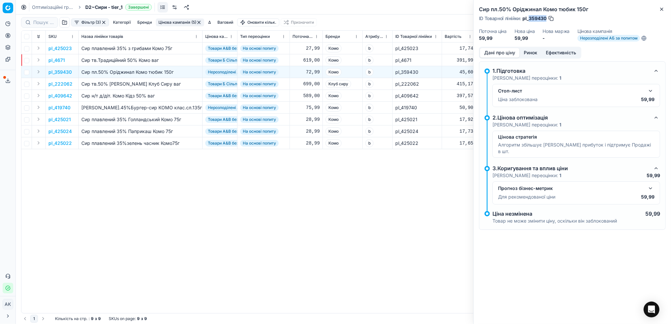
drag, startPoint x: 547, startPoint y: 18, endPoint x: 530, endPoint y: 17, distance: 16.5
click at [530, 17] on span "pl_359430" at bounding box center [535, 18] width 24 height 7
copy span "359430"
click at [59, 84] on p "pl_222062" at bounding box center [60, 84] width 24 height 7
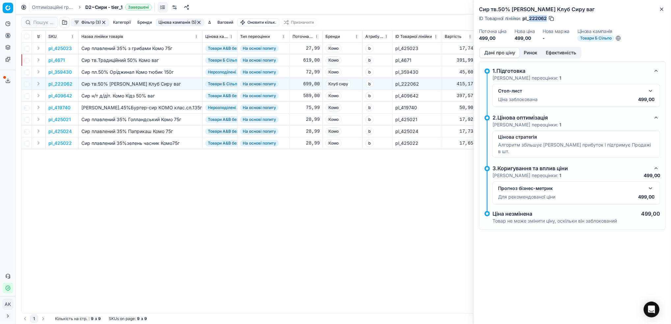
drag, startPoint x: 547, startPoint y: 17, endPoint x: 529, endPoint y: 20, distance: 17.7
click at [529, 20] on div "ID Товарної лінійки : pl_222062" at bounding box center [517, 18] width 76 height 7
copy span "222062"
click at [60, 97] on p "pl_409642" at bounding box center [60, 96] width 24 height 7
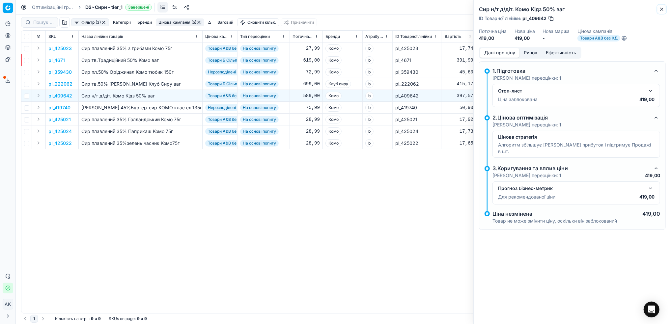
click at [663, 7] on icon "button" at bounding box center [661, 9] width 5 height 5
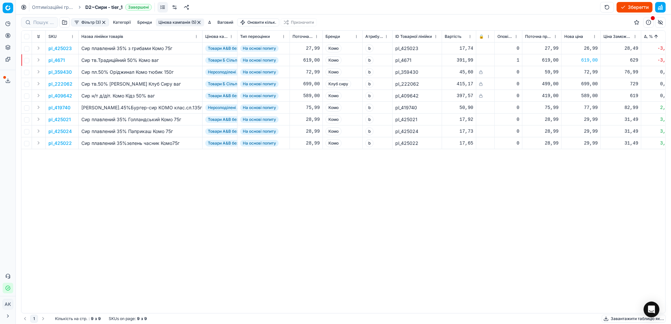
click at [65, 98] on p "pl_409642" at bounding box center [60, 96] width 24 height 7
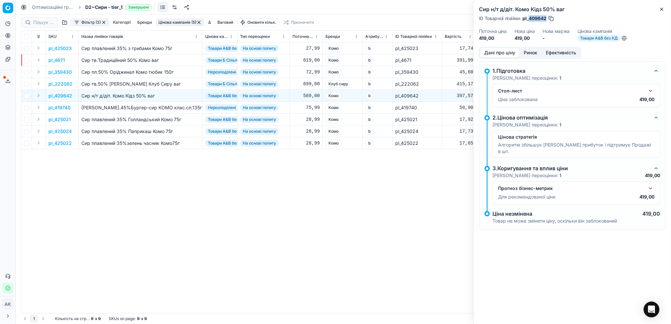
drag, startPoint x: 547, startPoint y: 18, endPoint x: 529, endPoint y: 19, distance: 18.1
click at [529, 19] on div "ID Товарної лінійки : pl_409642" at bounding box center [516, 18] width 75 height 7
copy span "409642"
click at [664, 7] on icon "button" at bounding box center [661, 9] width 5 height 5
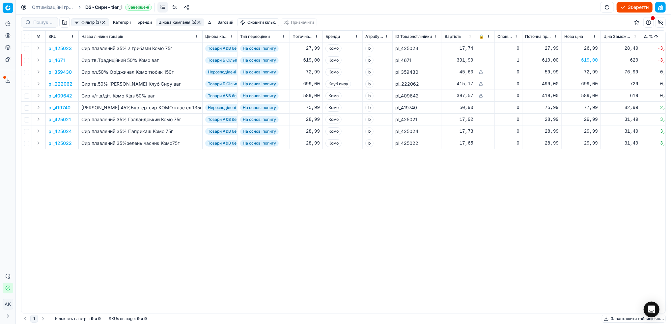
click at [87, 21] on button "Фільтр (3)" at bounding box center [90, 22] width 38 height 8
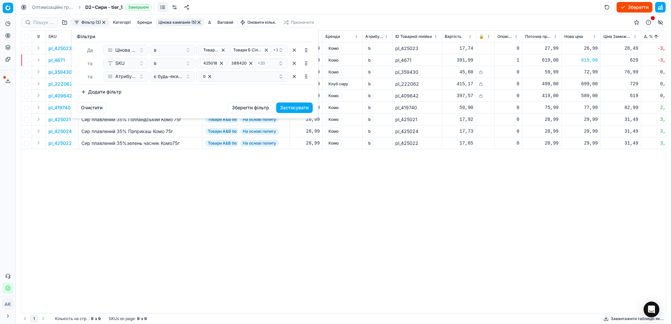
click at [101, 92] on button "Додати фільтр" at bounding box center [101, 92] width 49 height 11
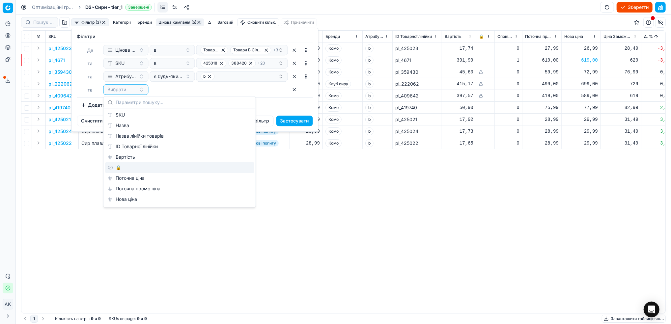
click at [129, 167] on div "🔒" at bounding box center [179, 167] width 149 height 11
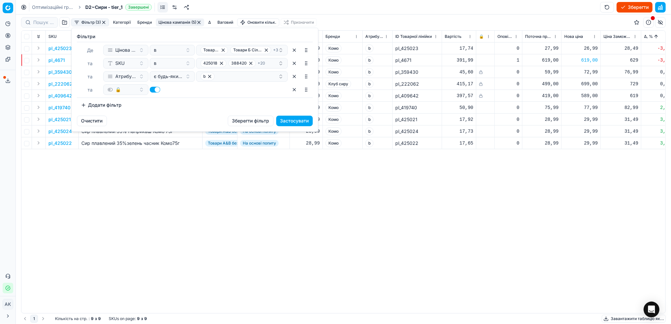
click at [153, 91] on button "button" at bounding box center [155, 90] width 11 height 6
checkbox input "false"
click at [293, 121] on button "Застосувати" at bounding box center [294, 121] width 37 height 11
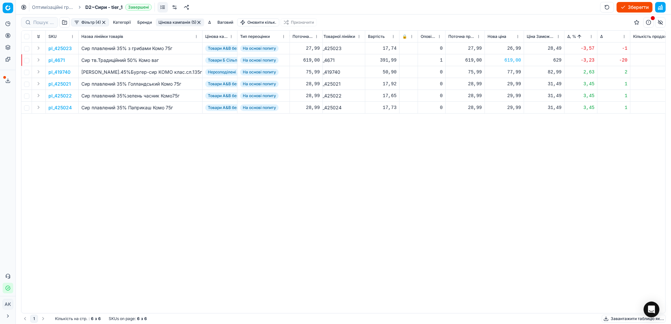
scroll to position [0, 96]
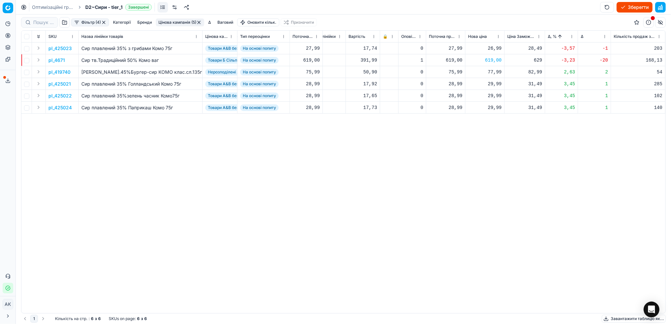
click at [496, 46] on div "26,99" at bounding box center [485, 48] width 34 height 7
click at [492, 108] on input "26.99" at bounding box center [508, 106] width 47 height 11
type input "29.99"
click at [492, 73] on div "77,99" at bounding box center [485, 72] width 34 height 7
click at [493, 130] on input "77.99" at bounding box center [508, 130] width 47 height 11
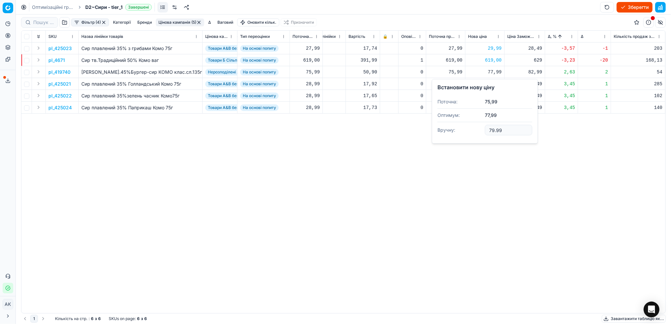
type input "79.99"
click at [198, 25] on button "button" at bounding box center [198, 22] width 5 height 5
click at [105, 22] on button "button" at bounding box center [103, 22] width 5 height 5
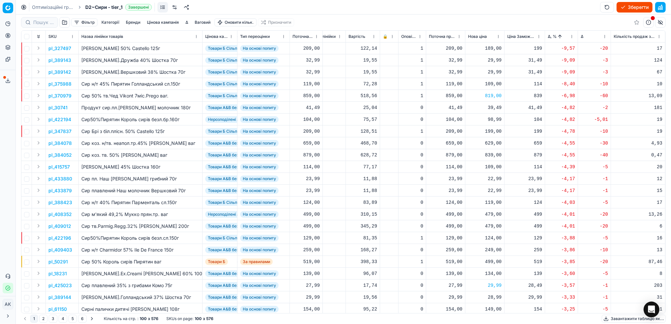
click at [161, 22] on button "Цінова кампанія" at bounding box center [162, 22] width 37 height 8
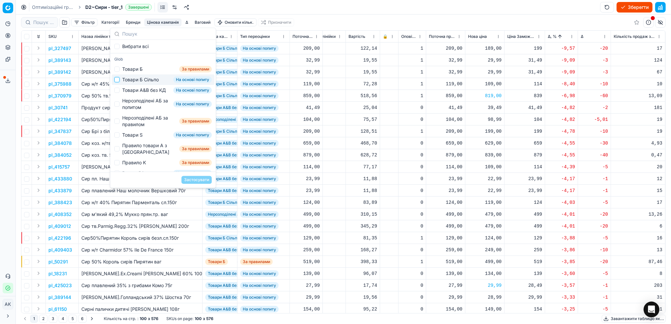
click at [117, 78] on input "Suggestions" at bounding box center [116, 79] width 5 height 5
checkbox input "true"
click at [203, 181] on button "Застосувати" at bounding box center [197, 180] width 30 height 8
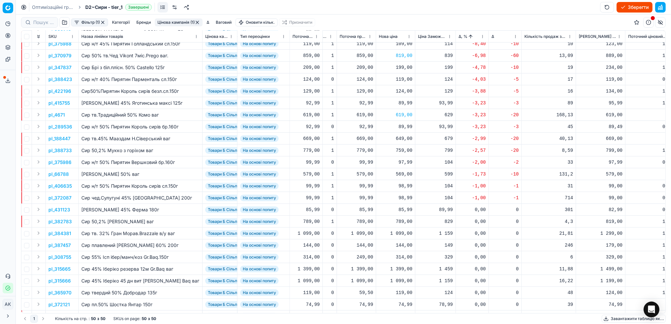
scroll to position [0, 185]
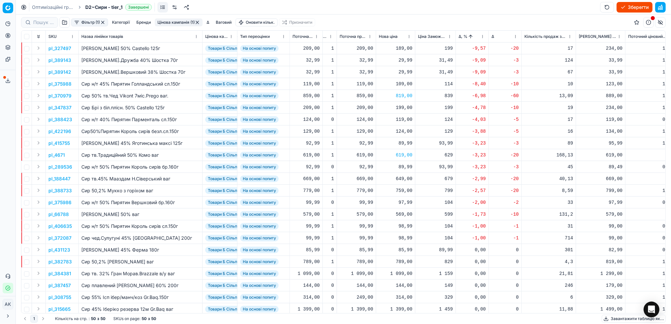
click at [483, 34] on html "Pricing platform Аналітика Цінова оптимізація Асортимент продукції Шаблони Серв…" at bounding box center [335, 162] width 671 height 324
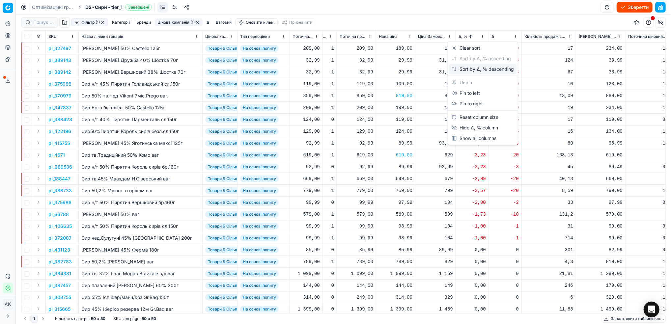
click at [460, 71] on div "Sort by Δ, % descending" at bounding box center [483, 69] width 62 height 7
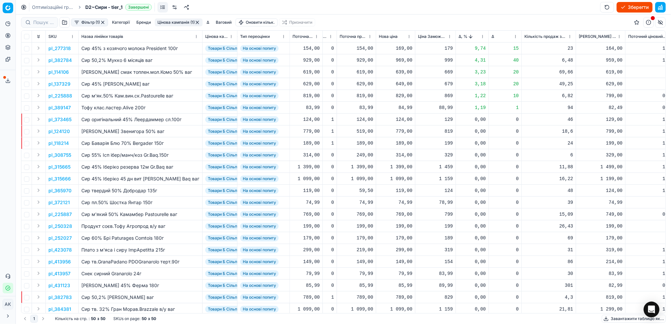
click at [60, 61] on p "pl_382784" at bounding box center [59, 60] width 23 height 7
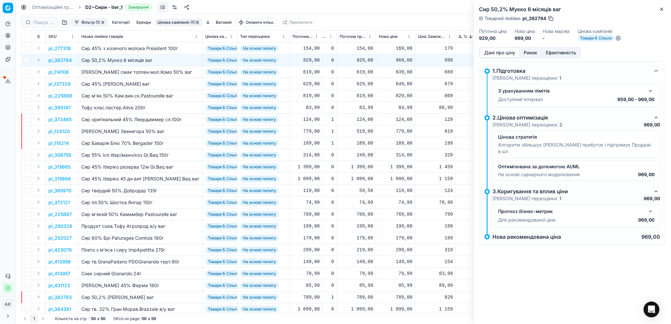
click at [530, 55] on button "Ринок" at bounding box center [531, 53] width 22 height 10
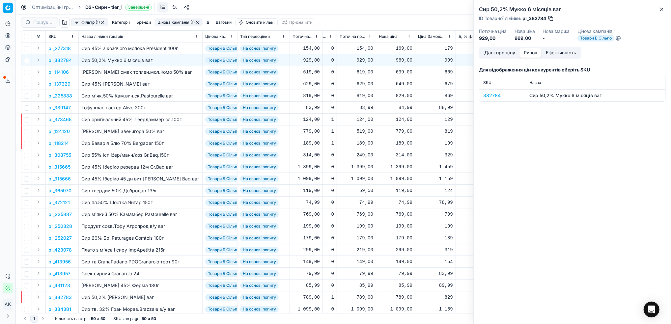
click at [490, 97] on div "382784" at bounding box center [502, 95] width 38 height 7
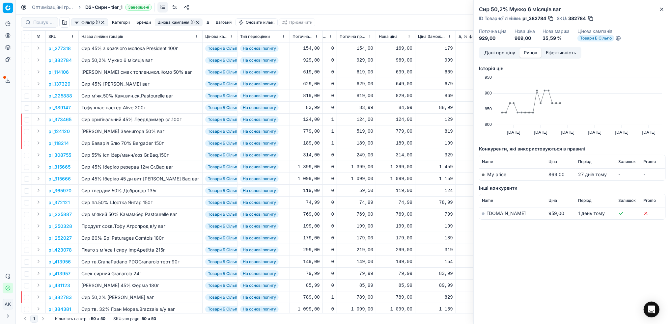
click at [497, 215] on link "[DOMAIN_NAME]" at bounding box center [506, 214] width 39 height 6
click at [665, 7] on icon "button" at bounding box center [661, 9] width 5 height 5
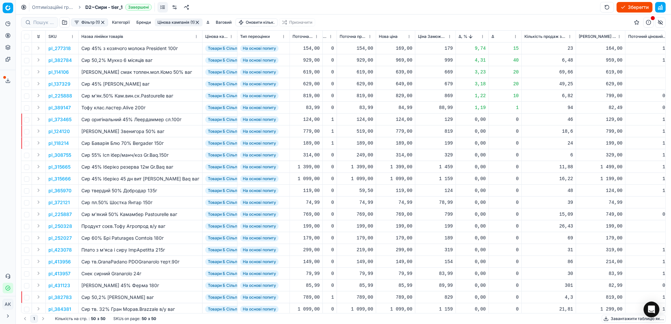
click at [63, 99] on p "pl_225888" at bounding box center [60, 96] width 24 height 7
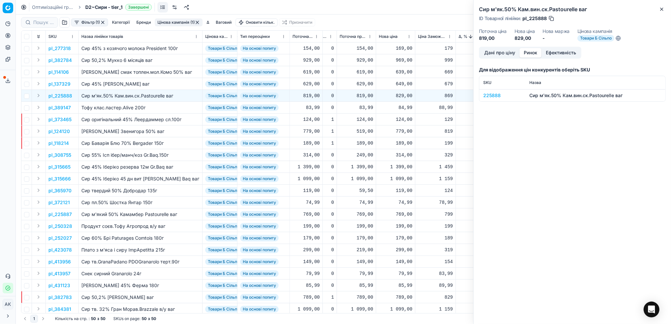
click at [528, 53] on button "Ринок" at bounding box center [531, 53] width 22 height 10
click at [495, 93] on div "225888" at bounding box center [502, 95] width 38 height 7
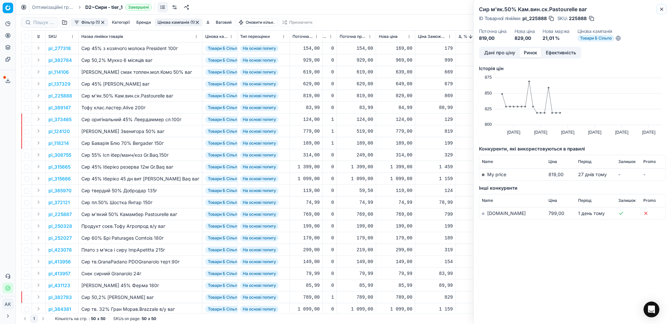
click at [662, 12] on button "Close" at bounding box center [662, 9] width 8 height 8
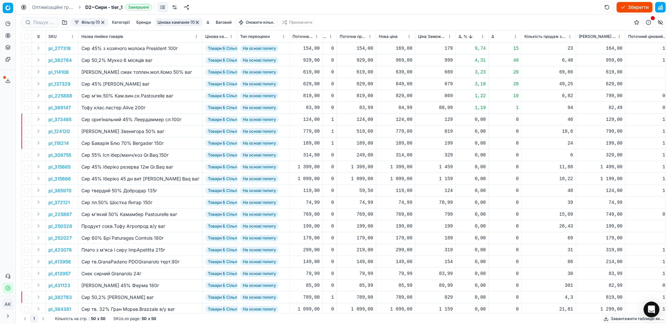
click at [54, 95] on p "pl_225888" at bounding box center [60, 96] width 24 height 7
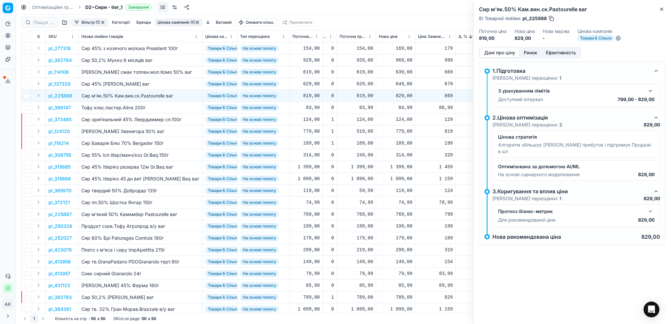
click at [530, 52] on button "Ринок" at bounding box center [531, 53] width 22 height 10
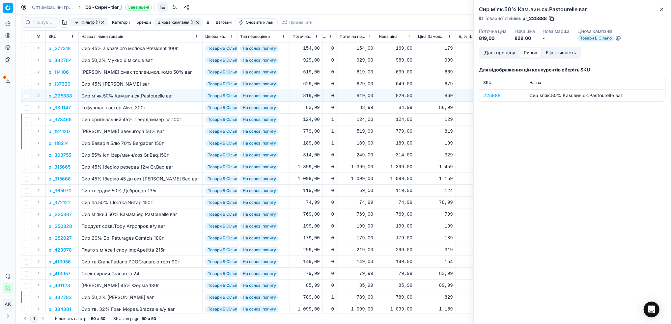
click at [488, 96] on div "225888" at bounding box center [502, 95] width 38 height 7
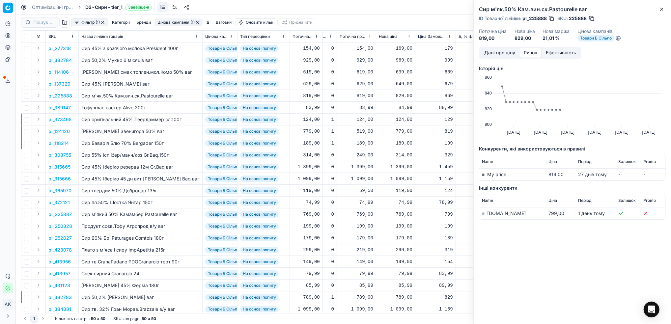
click at [501, 214] on link "[DOMAIN_NAME]" at bounding box center [506, 214] width 39 height 6
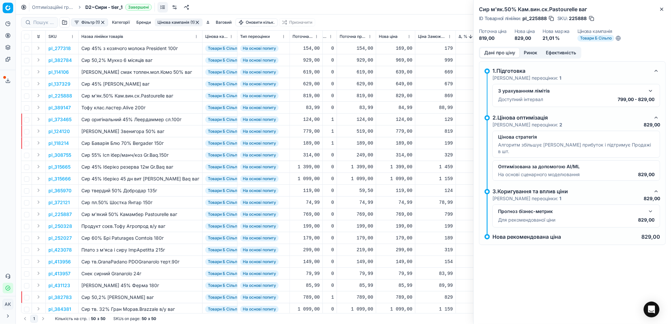
click at [504, 57] on button "Дані про ціну" at bounding box center [500, 53] width 40 height 10
click at [662, 7] on icon "button" at bounding box center [661, 9] width 5 height 5
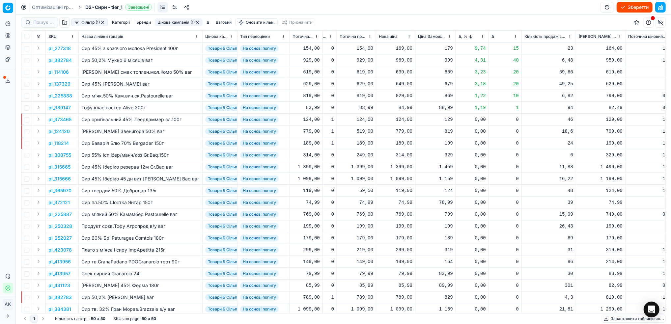
click at [181, 22] on button "Цінова кампанія (1)" at bounding box center [179, 22] width 48 height 8
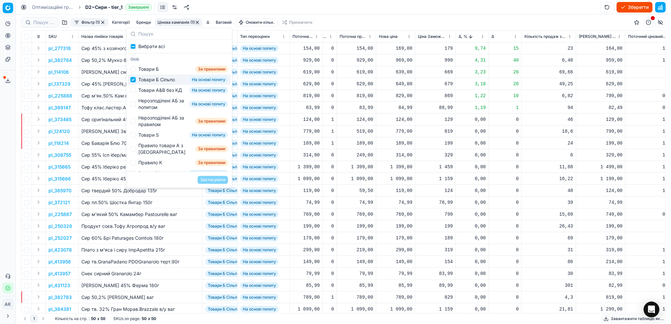
click at [135, 80] on input "Suggestions" at bounding box center [132, 79] width 5 height 5
checkbox input "false"
click at [136, 90] on div "Товари А&B без КД На основі попиту" at bounding box center [179, 90] width 103 height 11
checkbox input "true"
click at [218, 178] on button "Застосувати" at bounding box center [213, 180] width 30 height 8
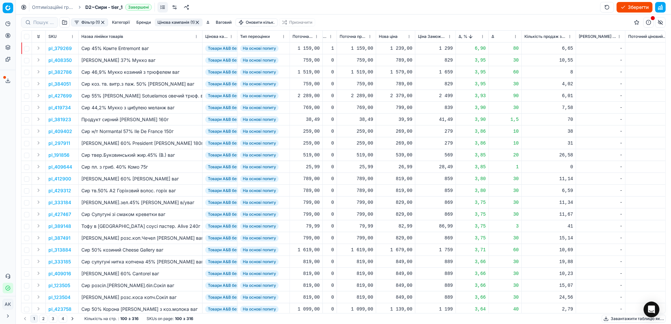
click at [56, 47] on p "pl_379269" at bounding box center [59, 48] width 23 height 7
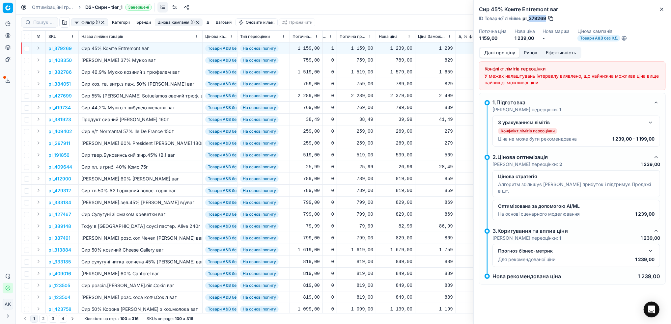
drag, startPoint x: 546, startPoint y: 18, endPoint x: 529, endPoint y: 20, distance: 16.9
click at [529, 20] on span "pl_379269" at bounding box center [535, 18] width 24 height 7
copy span "379269"
click at [399, 49] on div "1 239,00" at bounding box center [396, 48] width 34 height 7
click at [401, 107] on input "1239.00" at bounding box center [419, 106] width 47 height 11
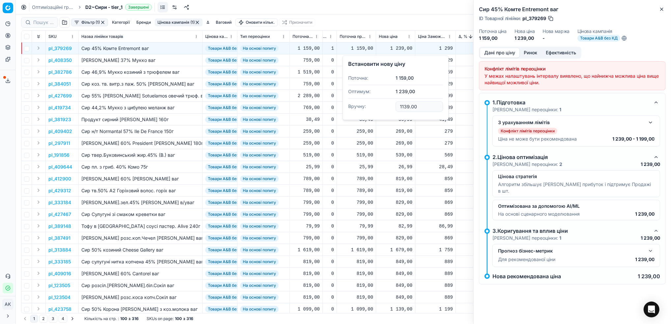
click at [404, 106] on input "1139.00" at bounding box center [419, 106] width 47 height 11
type input "1159.00"
click at [665, 9] on button "Close" at bounding box center [662, 9] width 8 height 8
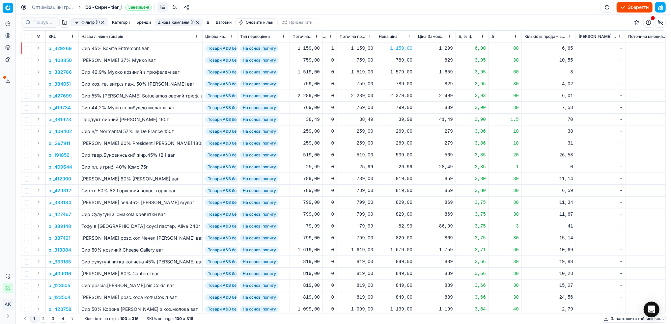
click at [59, 60] on p "pl_408350" at bounding box center [59, 60] width 23 height 7
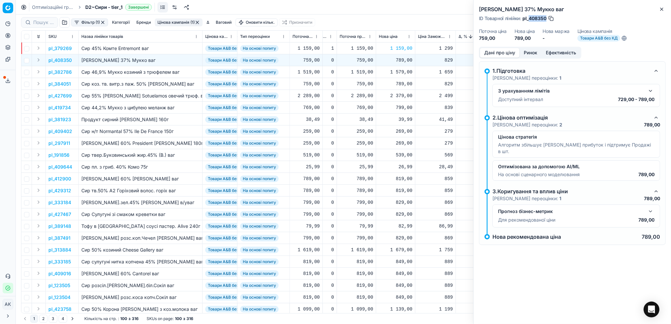
drag, startPoint x: 546, startPoint y: 19, endPoint x: 530, endPoint y: 18, distance: 16.5
click at [530, 18] on span "pl_408350" at bounding box center [535, 18] width 24 height 7
copy span "408350"
click at [663, 7] on icon "button" at bounding box center [661, 9] width 5 height 5
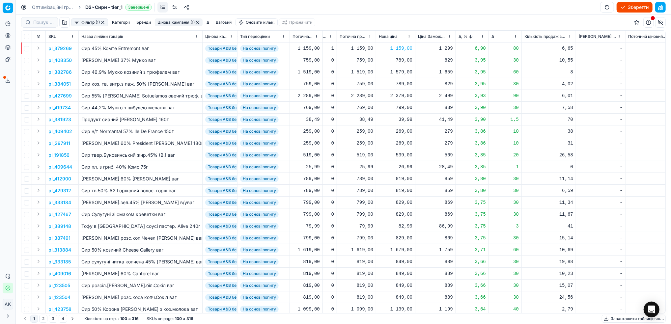
click at [399, 63] on div "789,00" at bounding box center [396, 60] width 34 height 7
click at [404, 118] on input "789.00" at bounding box center [419, 118] width 47 height 11
type input "729.00"
click at [62, 71] on p "pl_382786" at bounding box center [59, 72] width 23 height 7
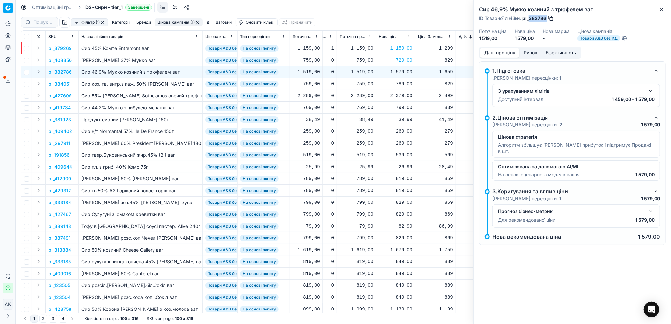
drag, startPoint x: 547, startPoint y: 19, endPoint x: 529, endPoint y: 17, distance: 18.2
click at [529, 17] on div "ID Товарної лінійки : pl_382786" at bounding box center [516, 18] width 75 height 7
copy div "382786"
click at [660, 7] on icon "button" at bounding box center [661, 9] width 5 height 5
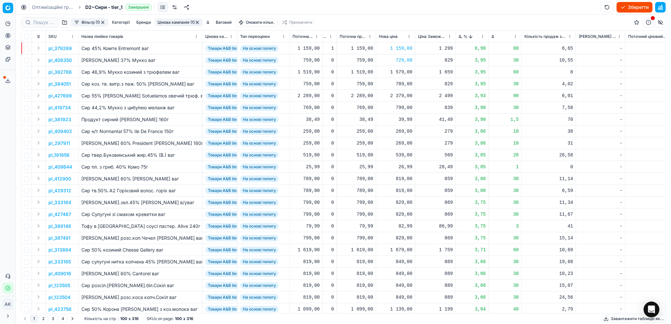
click at [400, 71] on div "1 579,00" at bounding box center [396, 72] width 34 height 7
click at [403, 131] on input "1579.00" at bounding box center [419, 130] width 47 height 11
click at [405, 128] on input "1479.00" at bounding box center [419, 130] width 47 height 11
type input "1459.00"
click at [65, 94] on p "pl_427699" at bounding box center [59, 96] width 23 height 7
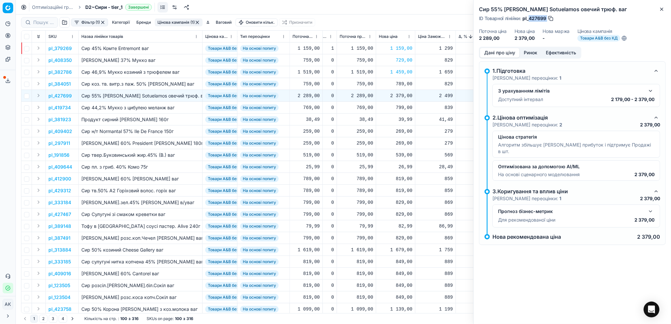
drag, startPoint x: 547, startPoint y: 20, endPoint x: 530, endPoint y: 20, distance: 16.8
click at [530, 20] on div "ID Товарної лінійки : pl_427699" at bounding box center [516, 18] width 75 height 7
copy div "427699"
click at [401, 97] on div "2 379,00" at bounding box center [396, 96] width 34 height 7
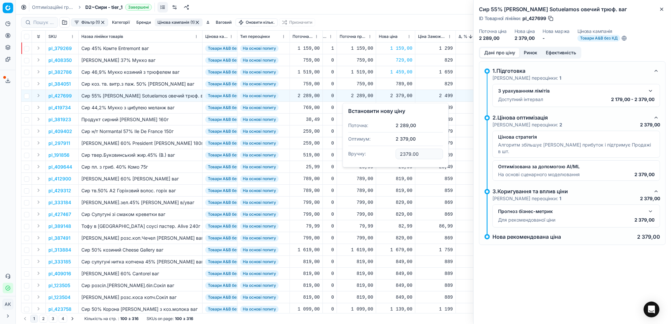
click at [404, 155] on input "2379.00" at bounding box center [419, 154] width 47 height 11
click at [406, 154] on input "2179.00" at bounding box center [419, 154] width 47 height 11
type input "2199.00"
click at [664, 14] on div "Сир 55% [PERSON_NAME] Sotuelamos овечий трюф. ваг ID Товарної лінійки : pl_4276…" at bounding box center [572, 23] width 197 height 47
click at [664, 8] on icon "button" at bounding box center [661, 9] width 5 height 5
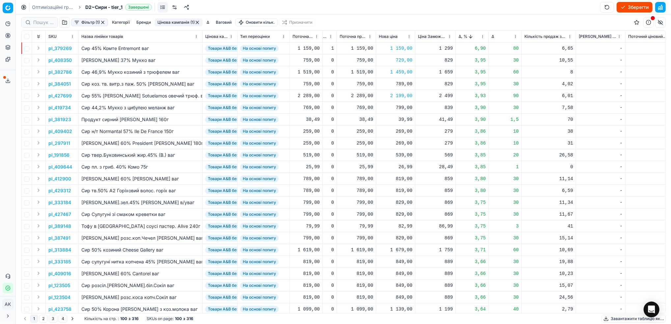
scroll to position [88, 185]
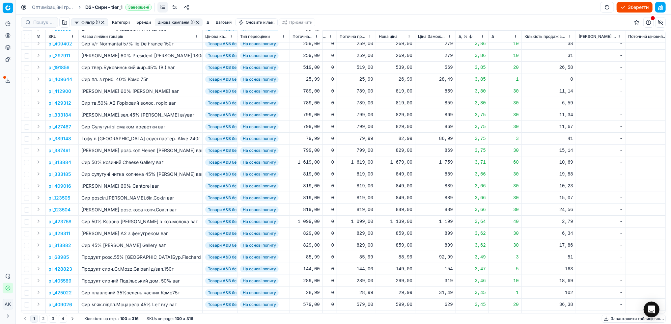
click at [62, 159] on p "pl_313884" at bounding box center [59, 162] width 23 height 7
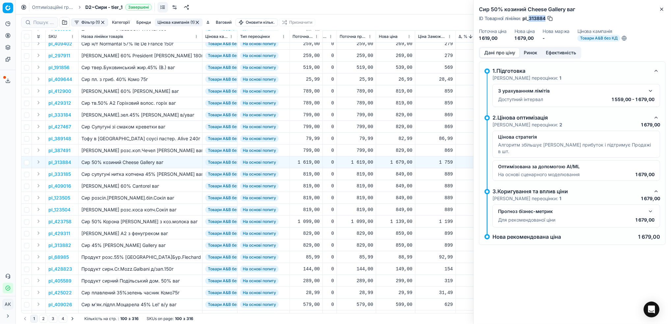
drag, startPoint x: 546, startPoint y: 17, endPoint x: 530, endPoint y: 17, distance: 15.5
click at [530, 17] on span "pl_313884" at bounding box center [534, 18] width 23 height 7
click at [663, 9] on icon "button" at bounding box center [661, 9] width 5 height 5
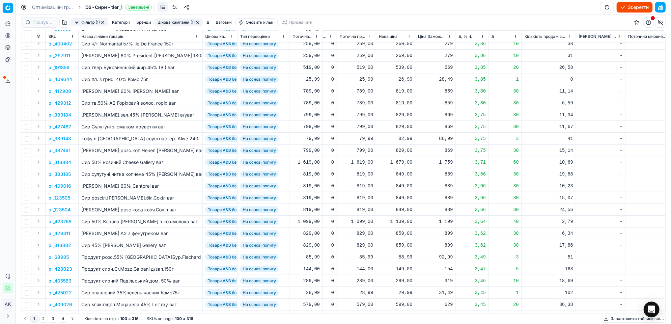
click at [403, 162] on div "1 679,00" at bounding box center [396, 162] width 34 height 7
click at [403, 219] on input "1679.00" at bounding box center [419, 220] width 47 height 11
type input "1649.00"
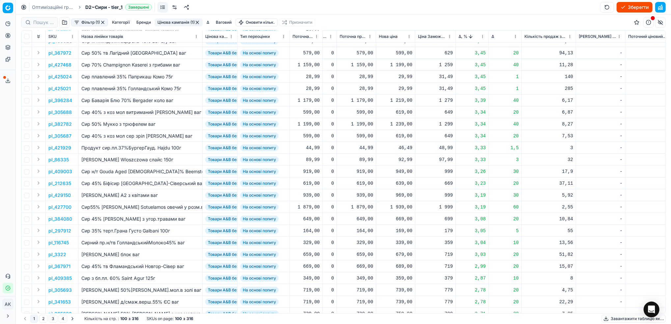
scroll to position [395, 185]
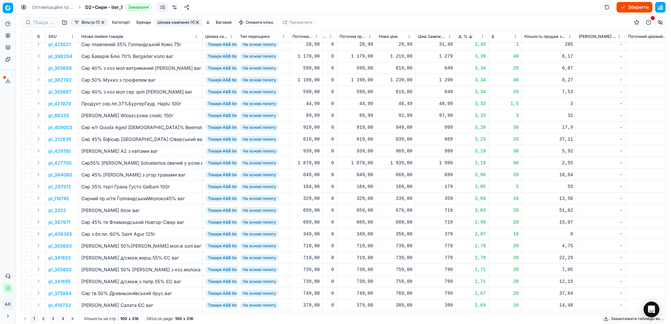
click at [57, 162] on p "pl_427700" at bounding box center [59, 163] width 23 height 7
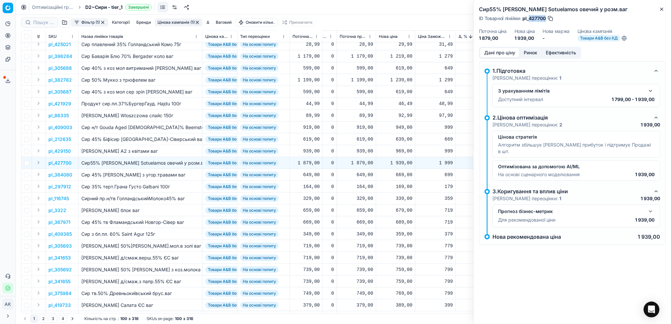
drag, startPoint x: 546, startPoint y: 18, endPoint x: 530, endPoint y: 17, distance: 15.8
click at [530, 17] on span "pl_427700" at bounding box center [534, 18] width 23 height 7
click at [658, 12] on h2 "Сир55% [PERSON_NAME] Sotuelamos овечий у розм.ваг" at bounding box center [572, 9] width 187 height 8
click at [662, 10] on icon "button" at bounding box center [661, 9] width 5 height 5
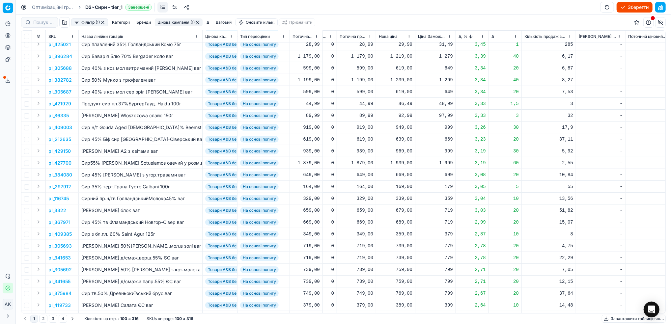
click at [401, 162] on div "1 939,00" at bounding box center [396, 163] width 34 height 7
click at [402, 222] on input "1939.00" at bounding box center [419, 221] width 47 height 11
click at [405, 221] on input "1739.00" at bounding box center [419, 221] width 47 height 11
type input "1799.00"
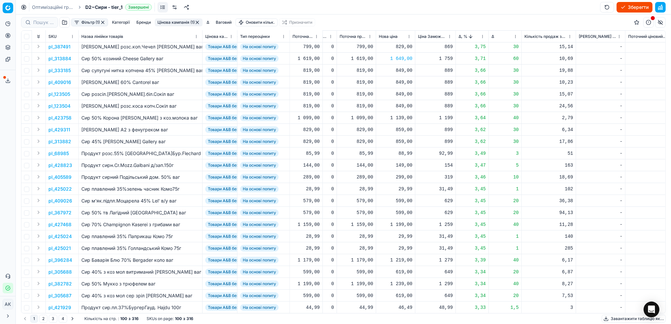
scroll to position [0, 185]
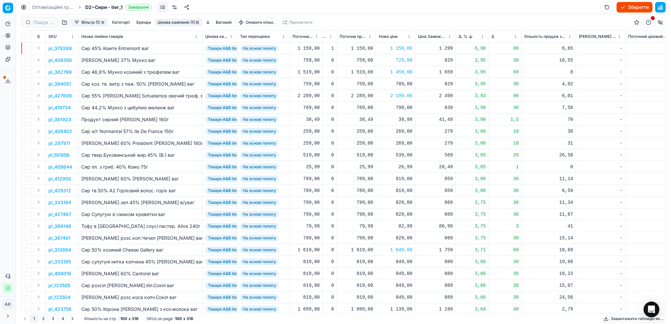
click at [484, 36] on html "Pricing platform Аналітика Цінова оптимізація Асортимент продукції Шаблони Серв…" at bounding box center [335, 162] width 671 height 324
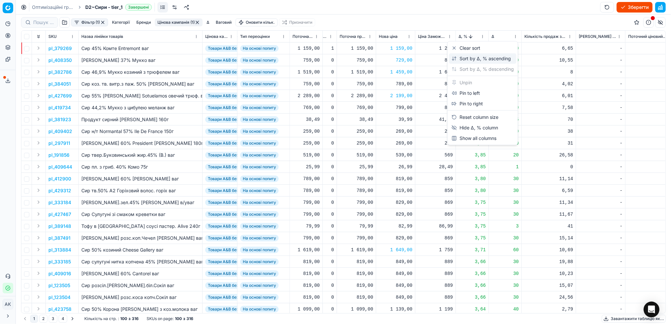
click at [475, 59] on div "Sort by Δ, % ascending" at bounding box center [481, 58] width 59 height 7
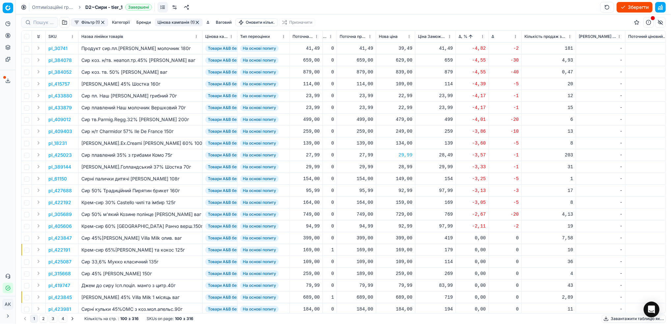
click at [64, 48] on p "pl_30741" at bounding box center [57, 48] width 19 height 7
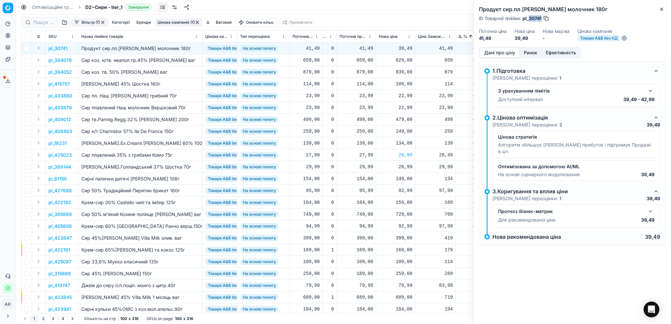
drag, startPoint x: 542, startPoint y: 19, endPoint x: 530, endPoint y: 19, distance: 12.5
click at [530, 19] on div "ID Товарної лінійки : pl_30741" at bounding box center [514, 18] width 71 height 7
click at [660, 7] on icon "button" at bounding box center [661, 9] width 5 height 5
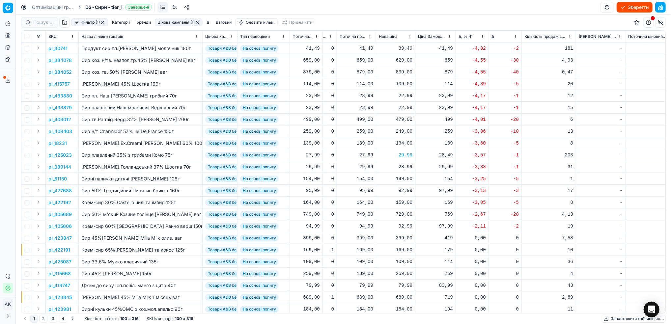
click at [400, 46] on div "39,49" at bounding box center [396, 48] width 34 height 7
drag, startPoint x: 405, startPoint y: 108, endPoint x: 400, endPoint y: 108, distance: 5.3
click at [400, 108] on input "39.49" at bounding box center [419, 106] width 47 height 11
click at [408, 107] on input "42.49" at bounding box center [419, 106] width 47 height 11
type input "42.99"
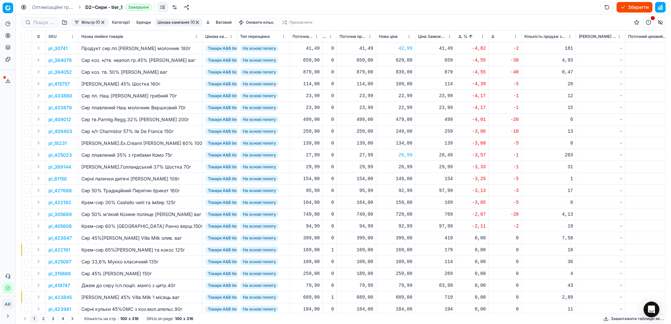
click at [59, 73] on p "pl_384052" at bounding box center [59, 72] width 23 height 7
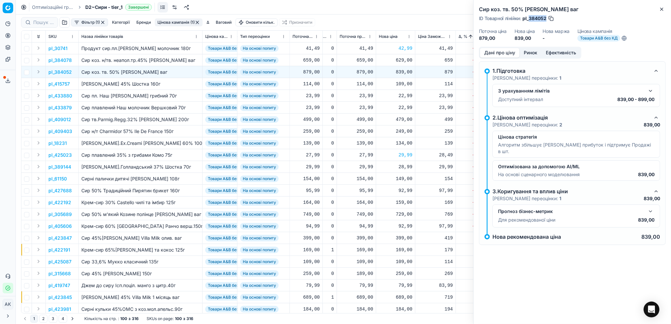
drag, startPoint x: 546, startPoint y: 17, endPoint x: 530, endPoint y: 17, distance: 16.1
click at [530, 17] on span "pl_384052" at bounding box center [535, 18] width 24 height 7
click at [402, 73] on div "839,00" at bounding box center [396, 72] width 34 height 7
click at [404, 132] on input "839.00" at bounding box center [419, 130] width 47 height 11
type input "879.00"
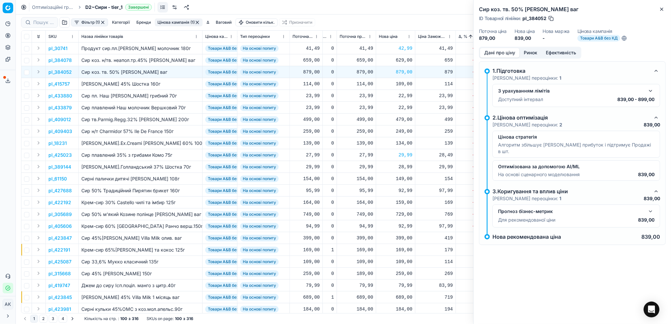
click at [61, 61] on p "pl_384078" at bounding box center [59, 60] width 23 height 7
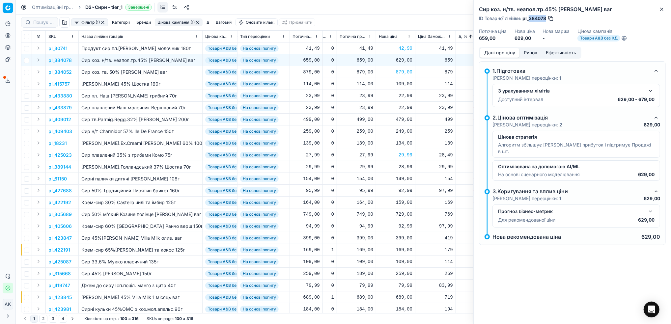
drag, startPoint x: 546, startPoint y: 17, endPoint x: 529, endPoint y: 18, distance: 16.5
click at [529, 18] on span "pl_384078" at bounding box center [535, 18] width 24 height 7
click at [662, 11] on icon "button" at bounding box center [661, 9] width 5 height 5
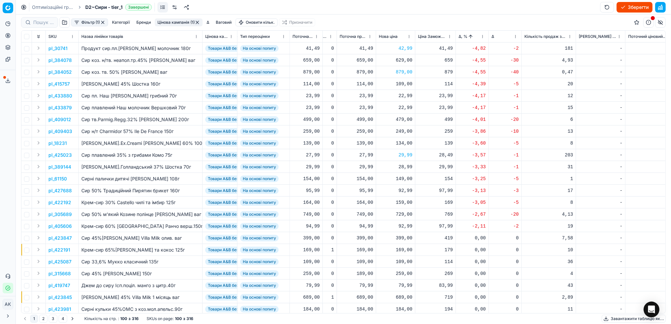
click at [65, 122] on p "pl_409012" at bounding box center [59, 119] width 23 height 7
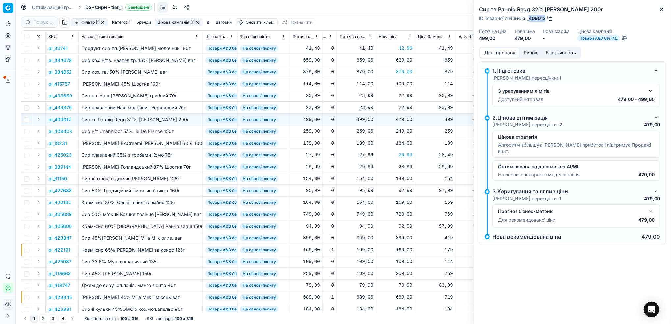
drag, startPoint x: 546, startPoint y: 19, endPoint x: 528, endPoint y: 19, distance: 17.5
click at [528, 19] on span "pl_409012" at bounding box center [534, 18] width 23 height 7
click at [661, 6] on button "Close" at bounding box center [662, 9] width 8 height 8
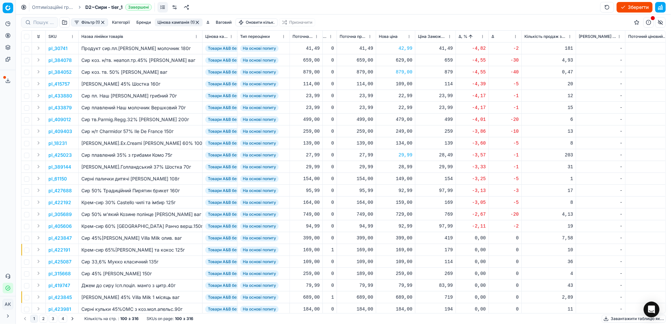
click at [407, 118] on div "479,00" at bounding box center [396, 119] width 34 height 7
click at [403, 177] on input "479.00" at bounding box center [419, 177] width 47 height 11
type input "499.00"
click at [61, 180] on p "pl_61150" at bounding box center [57, 179] width 18 height 7
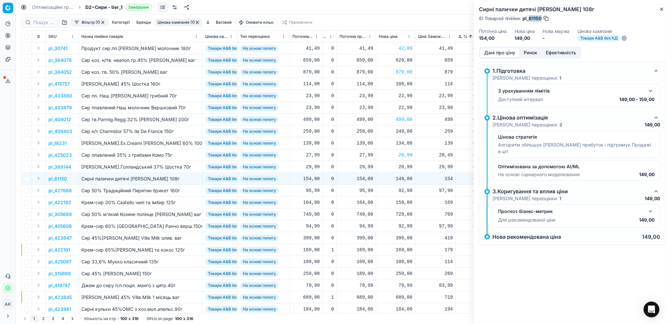
drag, startPoint x: 541, startPoint y: 17, endPoint x: 530, endPoint y: 18, distance: 11.5
click at [530, 18] on span "pl_61150" at bounding box center [532, 18] width 19 height 7
click at [662, 11] on icon "button" at bounding box center [661, 9] width 5 height 5
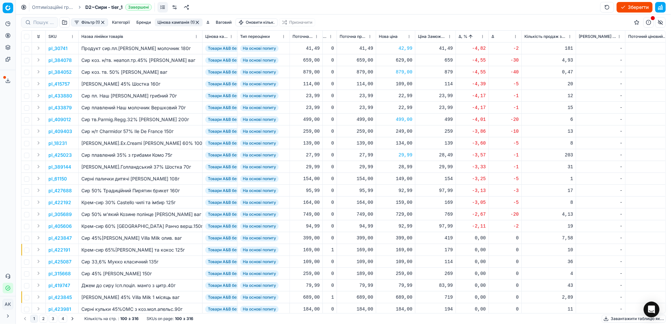
click at [400, 177] on div "149,00" at bounding box center [396, 179] width 34 height 7
drag, startPoint x: 407, startPoint y: 238, endPoint x: 403, endPoint y: 237, distance: 3.8
click at [403, 237] on input "149.00" at bounding box center [419, 237] width 47 height 11
type input "154.00"
click at [60, 227] on p "pl_405606" at bounding box center [59, 226] width 23 height 7
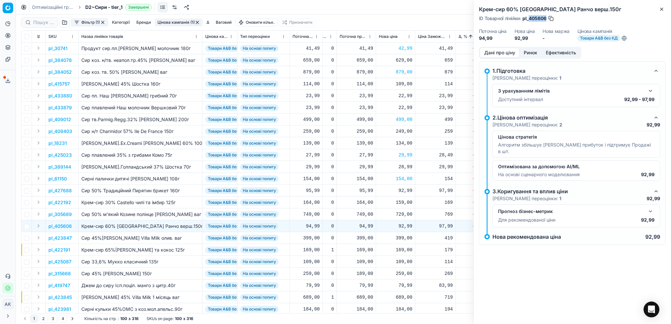
drag, startPoint x: 547, startPoint y: 19, endPoint x: 530, endPoint y: 20, distance: 16.8
click at [530, 20] on div "ID Товарної лінійки : pl_405606" at bounding box center [516, 18] width 75 height 7
click at [661, 8] on icon "button" at bounding box center [661, 9] width 5 height 5
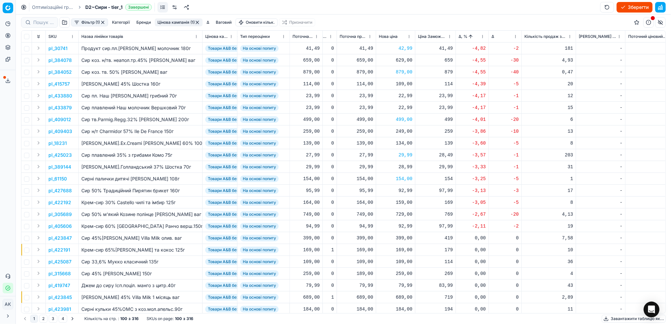
click at [173, 21] on button "Цінова кампанія (1)" at bounding box center [179, 22] width 48 height 8
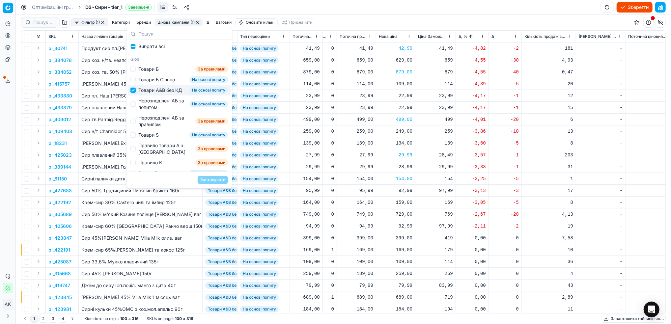
click at [133, 93] on input "Suggestions" at bounding box center [132, 90] width 5 height 5
checkbox input "false"
click at [134, 107] on input "Suggestions" at bounding box center [132, 103] width 5 height 5
checkbox input "true"
click at [212, 181] on button "Застосувати" at bounding box center [213, 180] width 30 height 8
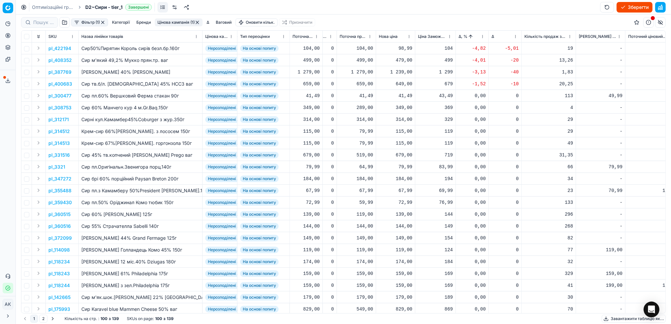
click at [57, 48] on p "pl_422194" at bounding box center [59, 48] width 23 height 7
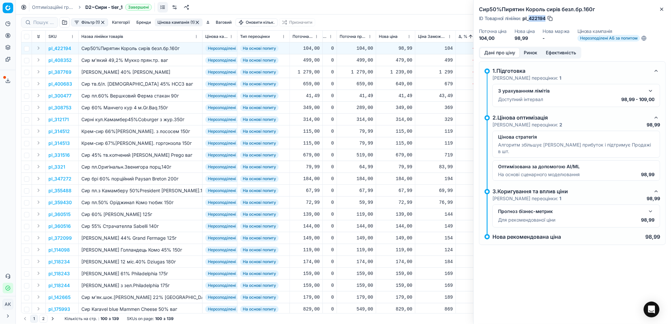
drag, startPoint x: 546, startPoint y: 19, endPoint x: 530, endPoint y: 17, distance: 15.9
click at [530, 17] on span "pl_422194" at bounding box center [534, 18] width 23 height 7
click at [663, 12] on icon "button" at bounding box center [661, 9] width 5 height 5
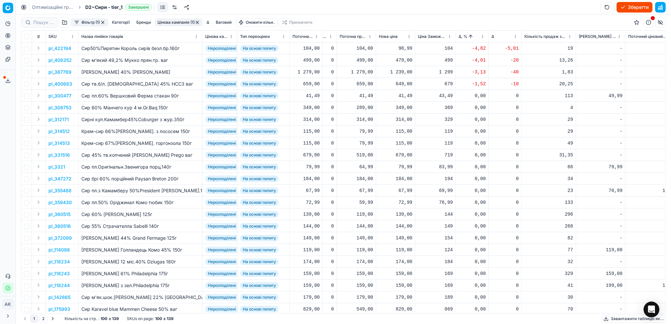
click at [402, 46] on div "98,99" at bounding box center [396, 48] width 34 height 7
drag, startPoint x: 405, startPoint y: 107, endPoint x: 402, endPoint y: 107, distance: 3.6
click at [402, 107] on input "98.99" at bounding box center [419, 106] width 47 height 11
type input "99.99"
click at [62, 62] on p "pl_408352" at bounding box center [59, 60] width 23 height 7
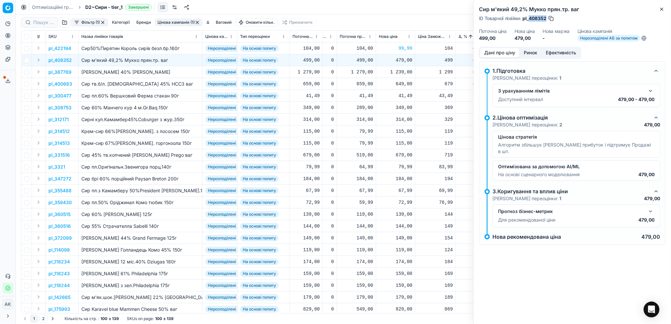
drag, startPoint x: 546, startPoint y: 19, endPoint x: 530, endPoint y: 18, distance: 16.2
click at [530, 18] on span "pl_408352" at bounding box center [535, 18] width 24 height 7
click at [658, 11] on button "Close" at bounding box center [662, 9] width 8 height 8
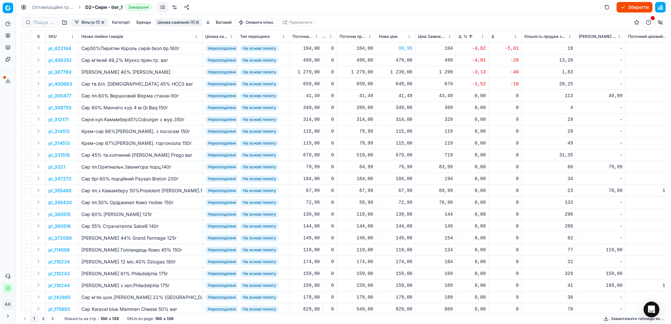
click at [483, 37] on html "Pricing platform Аналітика Цінова оптимізація Асортимент продукції Шаблони Серв…" at bounding box center [335, 162] width 671 height 324
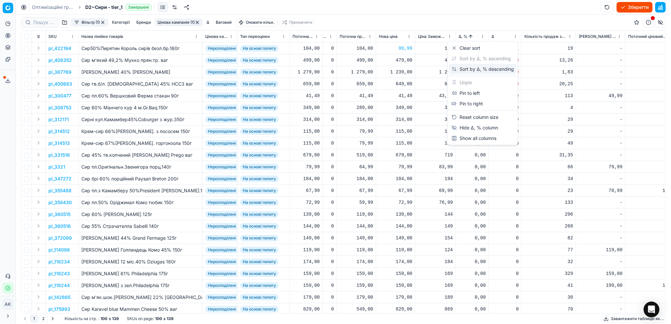
click at [463, 70] on div "Sort by Δ, % descending" at bounding box center [483, 69] width 62 height 7
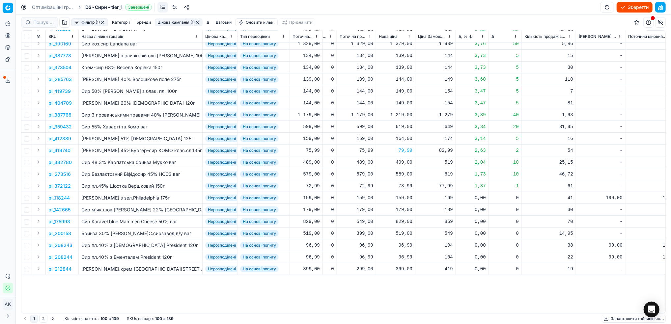
scroll to position [0, 185]
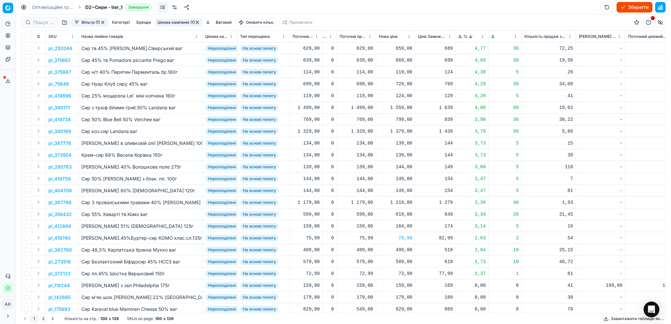
click at [55, 70] on p "pl_375987" at bounding box center [59, 72] width 23 height 7
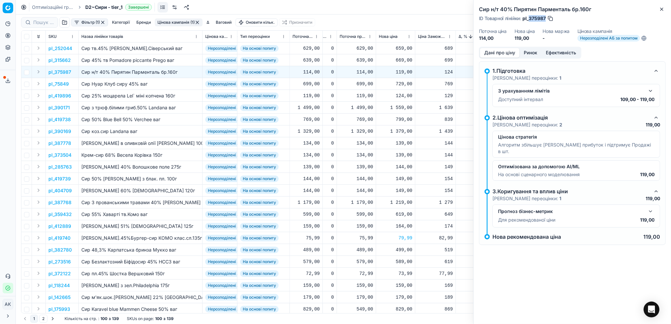
drag, startPoint x: 545, startPoint y: 20, endPoint x: 530, endPoint y: 18, distance: 15.2
click at [530, 18] on span "pl_375987" at bounding box center [534, 18] width 23 height 7
click at [664, 10] on icon "button" at bounding box center [661, 9] width 5 height 5
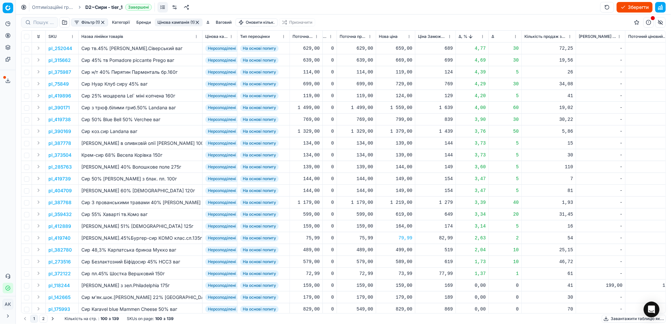
click at [68, 110] on p "pl_390171" at bounding box center [58, 107] width 21 height 7
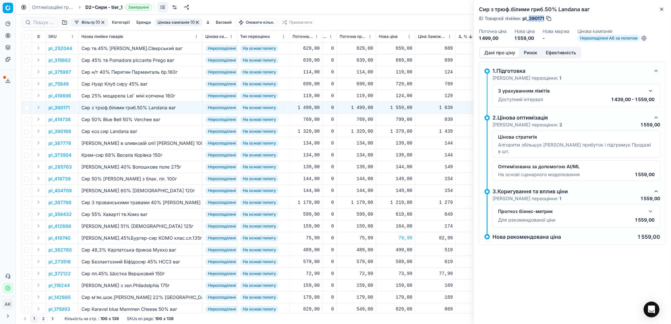
drag, startPoint x: 545, startPoint y: 19, endPoint x: 528, endPoint y: 19, distance: 16.8
click at [528, 19] on div "ID Товарної лінійки : pl_390171" at bounding box center [515, 18] width 73 height 7
click at [661, 10] on icon "button" at bounding box center [662, 9] width 3 height 3
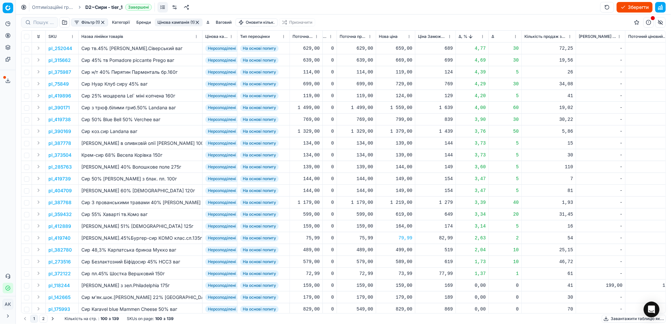
click at [396, 108] on div "1 559,00" at bounding box center [396, 107] width 34 height 7
click at [403, 167] on input "1559.00" at bounding box center [419, 165] width 47 height 11
click at [405, 165] on input "1459.00" at bounding box center [419, 165] width 47 height 11
type input "1439.00"
click at [64, 131] on p "pl_390169" at bounding box center [59, 131] width 23 height 7
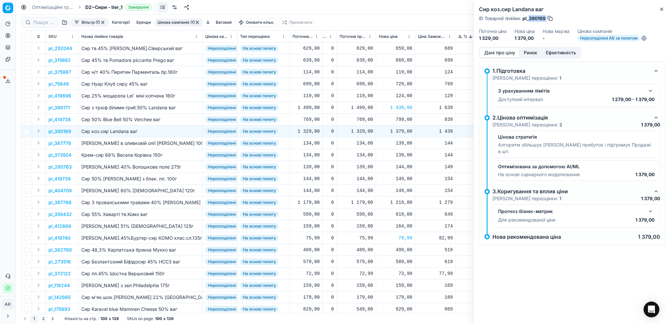
drag, startPoint x: 547, startPoint y: 19, endPoint x: 530, endPoint y: 16, distance: 17.1
click at [530, 16] on div "ID Товарної лінійки : pl_390169" at bounding box center [516, 18] width 74 height 7
click at [660, 10] on icon "button" at bounding box center [661, 9] width 5 height 5
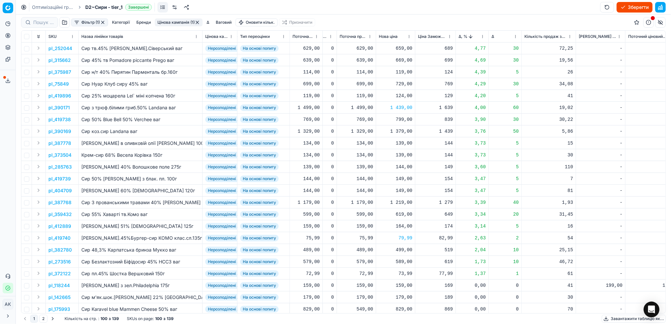
click at [62, 133] on p "pl_390169" at bounding box center [59, 131] width 23 height 7
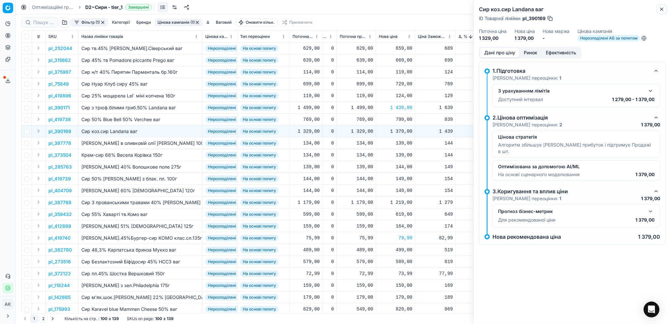
click at [661, 10] on icon "button" at bounding box center [661, 9] width 5 height 5
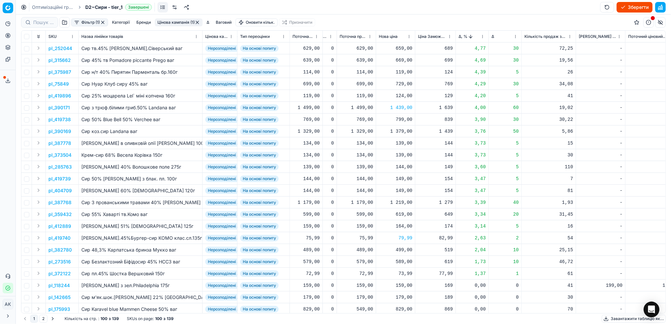
click at [402, 131] on div "1 379,00" at bounding box center [396, 131] width 34 height 7
click at [402, 190] on input "1379.00" at bounding box center [419, 189] width 47 height 11
click at [406, 188] on input "1279.00" at bounding box center [419, 189] width 47 height 11
type input "1299.00"
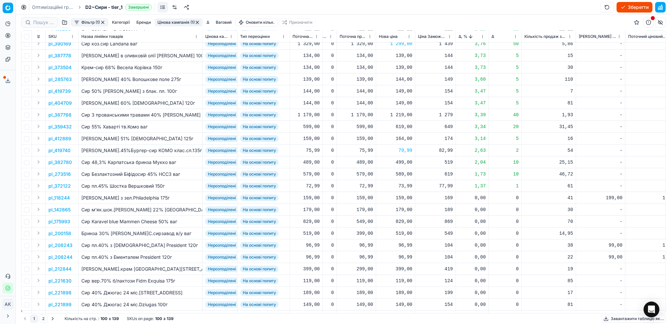
scroll to position [44, 185]
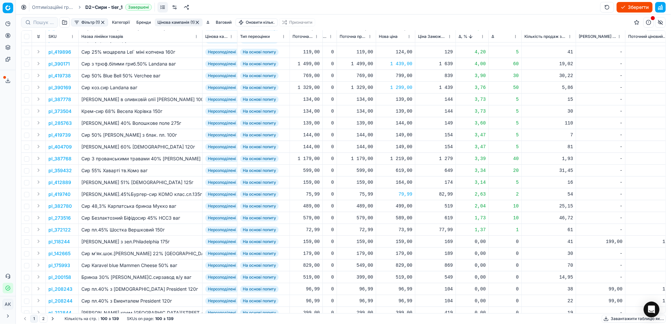
click at [58, 156] on p "pl_387768" at bounding box center [59, 159] width 23 height 7
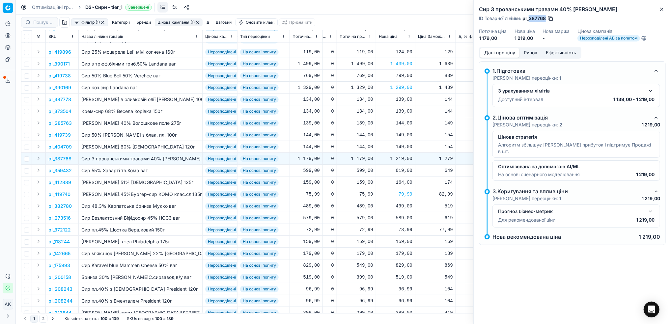
drag, startPoint x: 545, startPoint y: 17, endPoint x: 528, endPoint y: 17, distance: 17.1
click at [528, 17] on span "pl_387768" at bounding box center [534, 18] width 23 height 7
click at [664, 11] on icon "button" at bounding box center [661, 9] width 5 height 5
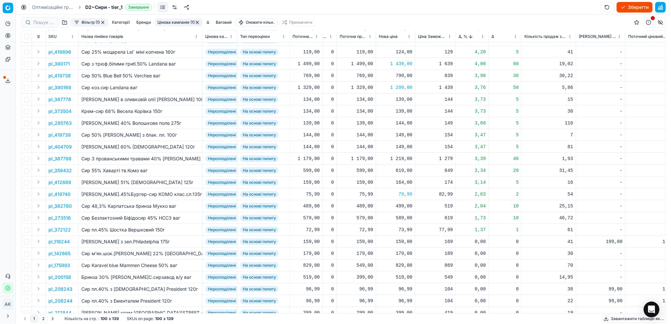
click at [403, 157] on div "1 219,00" at bounding box center [396, 159] width 34 height 7
click at [401, 217] on input "1219.00" at bounding box center [419, 216] width 47 height 11
click at [404, 219] on input "1119.00" at bounding box center [419, 216] width 47 height 11
type input "1139.00"
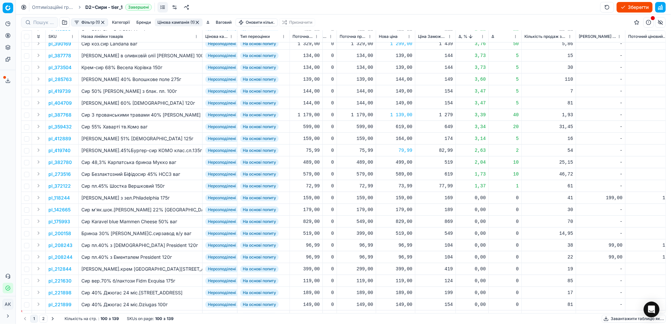
scroll to position [0, 185]
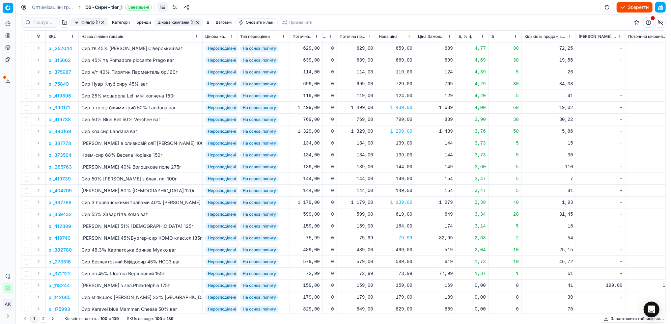
click at [484, 37] on html "Pricing platform Аналітика Цінова оптимізація Асортимент продукції Шаблони Серв…" at bounding box center [335, 162] width 671 height 324
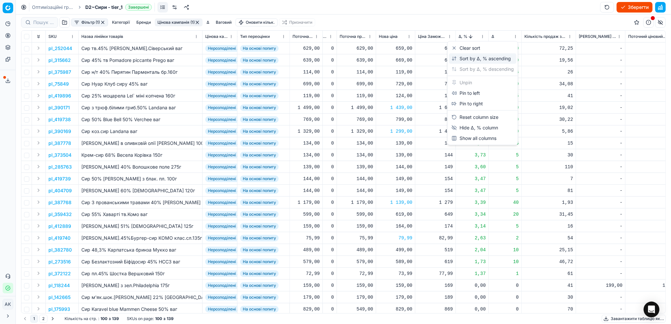
click at [468, 59] on div "Sort by Δ, % ascending" at bounding box center [481, 58] width 59 height 7
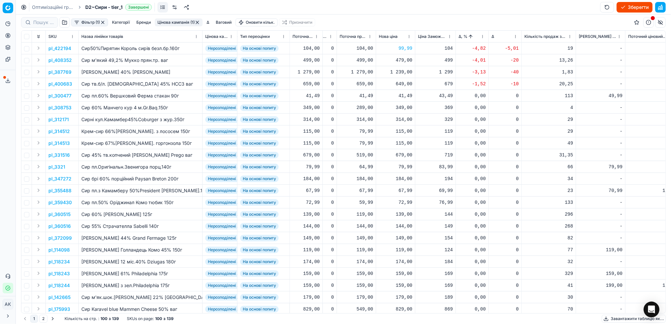
click at [58, 73] on p "pl_387769" at bounding box center [59, 72] width 23 height 7
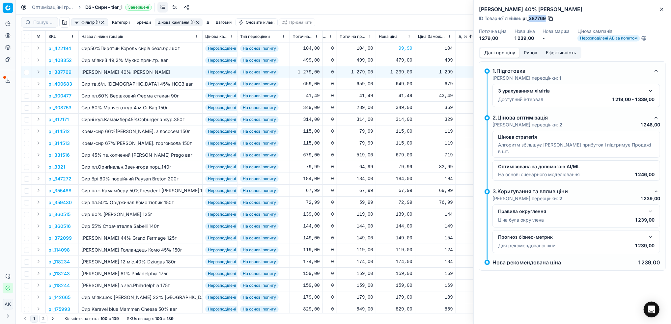
drag, startPoint x: 547, startPoint y: 19, endPoint x: 529, endPoint y: 19, distance: 17.1
click at [529, 19] on div "ID Товарної лінійки : pl_387769" at bounding box center [516, 18] width 75 height 7
click at [662, 11] on icon "button" at bounding box center [661, 9] width 5 height 5
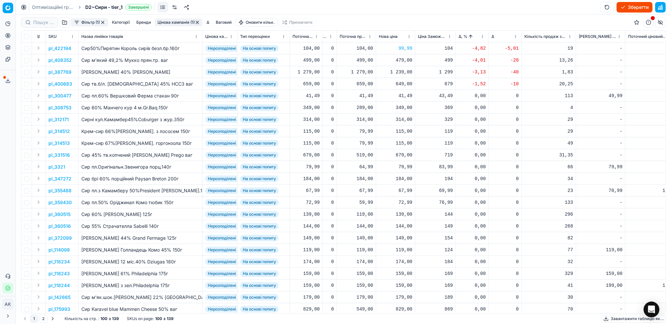
click at [172, 25] on button "Цінова кампанія (1)" at bounding box center [179, 22] width 48 height 8
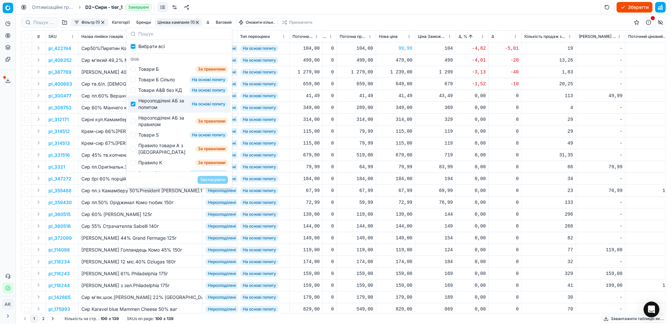
click at [136, 111] on div "Нерозподілені АБ за попитом На основі попиту" at bounding box center [179, 104] width 103 height 17
checkbox input "false"
click at [135, 124] on input "Suggestions" at bounding box center [132, 121] width 5 height 5
checkbox input "true"
click at [220, 182] on button "Застосувати" at bounding box center [213, 180] width 30 height 8
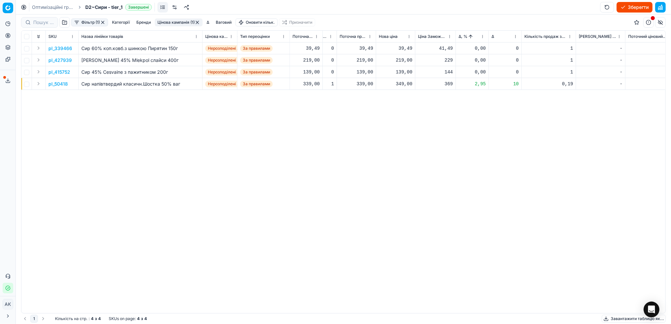
click at [54, 83] on p "pl_50418" at bounding box center [57, 84] width 19 height 7
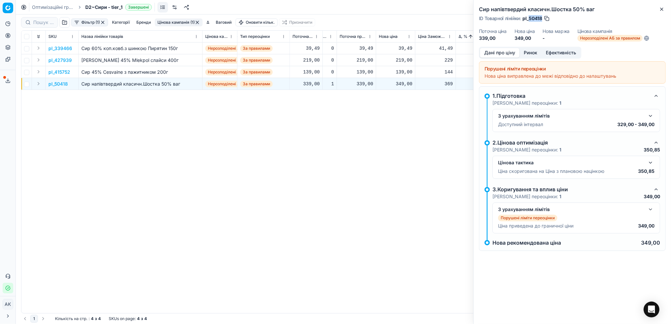
drag, startPoint x: 543, startPoint y: 19, endPoint x: 529, endPoint y: 18, distance: 14.5
click at [529, 18] on div "ID Товарної лінійки : pl_50418" at bounding box center [514, 18] width 71 height 7
click at [663, 5] on button "Close" at bounding box center [662, 9] width 8 height 8
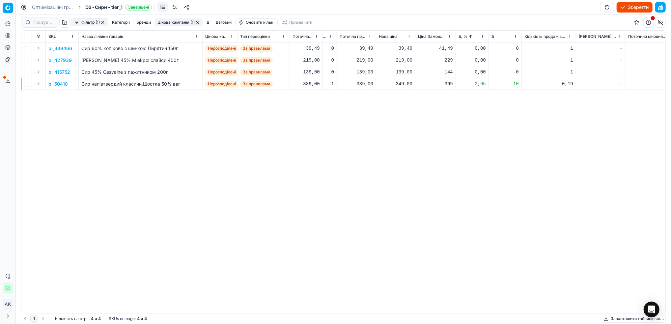
click at [403, 85] on div "349,00" at bounding box center [396, 84] width 34 height 7
click at [403, 143] on input "349.00" at bounding box center [419, 142] width 47 height 11
type input "339.00"
click at [199, 21] on button "button" at bounding box center [197, 22] width 5 height 5
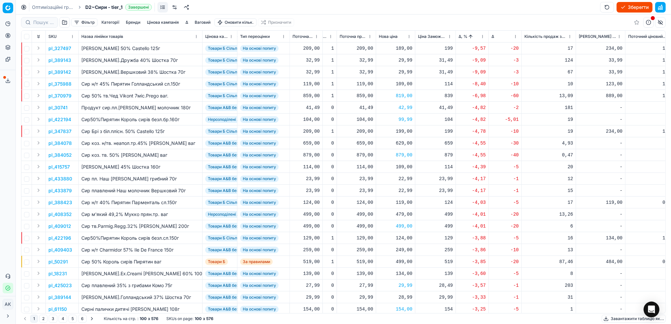
click at [632, 6] on button "Зберегти" at bounding box center [635, 7] width 36 height 11
click at [42, 6] on link "Оптимізаційні групи" at bounding box center [53, 7] width 42 height 7
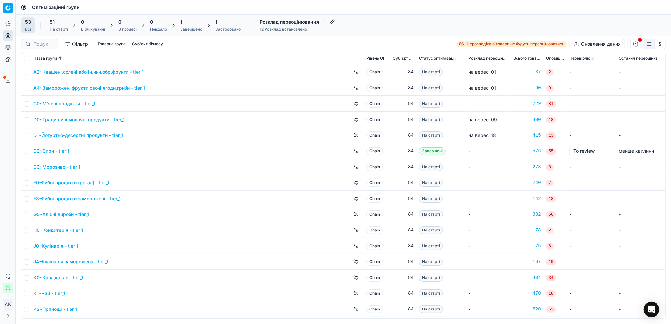
click at [188, 27] on div "Завершено" at bounding box center [191, 29] width 22 height 5
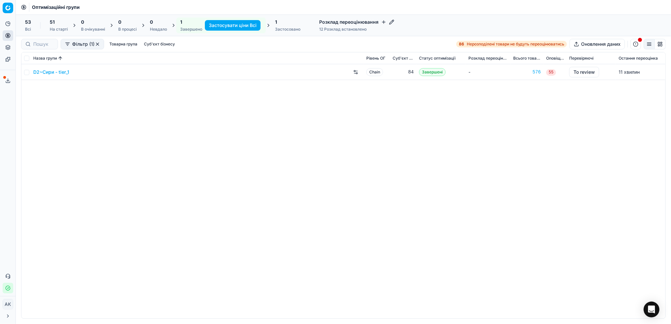
click at [46, 71] on link "D2~Сири - tier_1" at bounding box center [51, 72] width 36 height 7
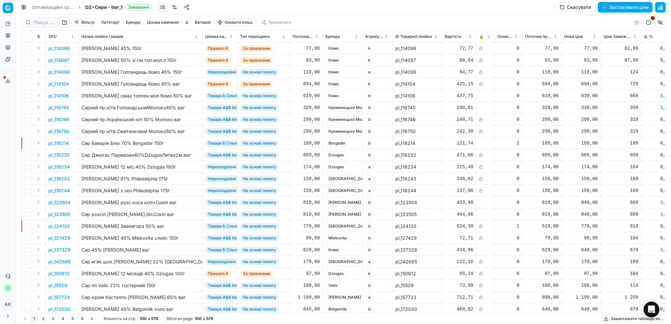
click at [665, 9] on button "button" at bounding box center [660, 7] width 11 height 11
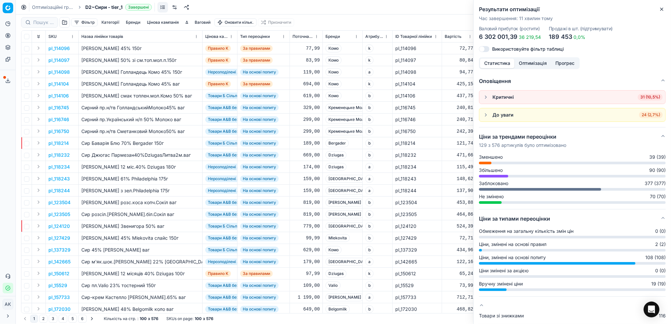
click at [536, 62] on button "Оптимізація" at bounding box center [533, 64] width 37 height 10
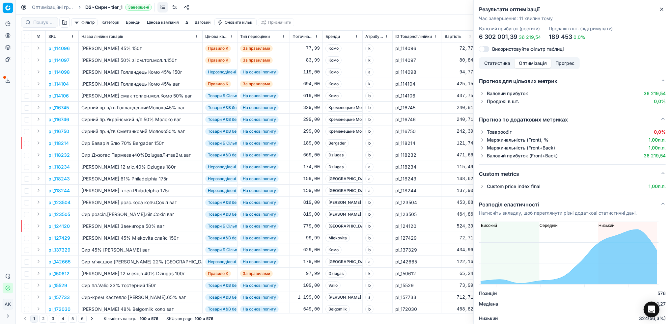
click at [482, 102] on button "button" at bounding box center [482, 101] width 7 height 7
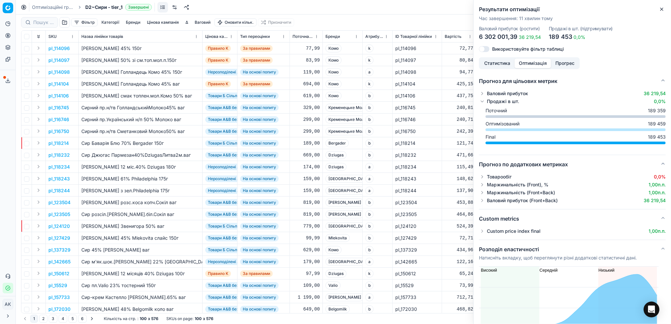
click at [482, 102] on button "button" at bounding box center [482, 101] width 7 height 7
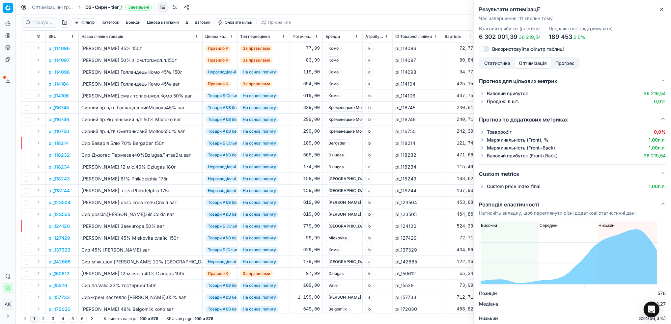
click at [482, 102] on button "button" at bounding box center [482, 101] width 7 height 7
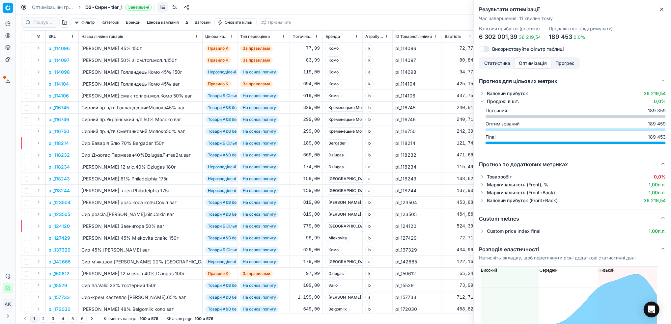
click at [482, 102] on button "button" at bounding box center [482, 101] width 7 height 7
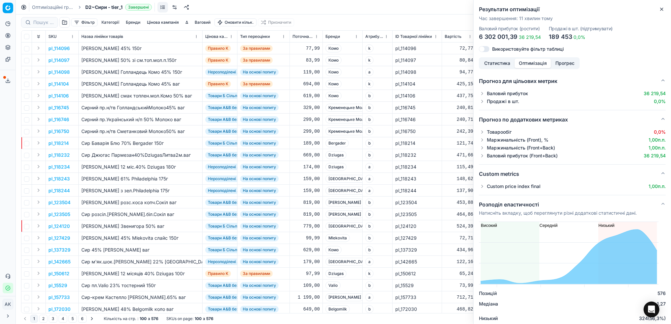
click at [492, 66] on button "Статистика" at bounding box center [497, 64] width 35 height 10
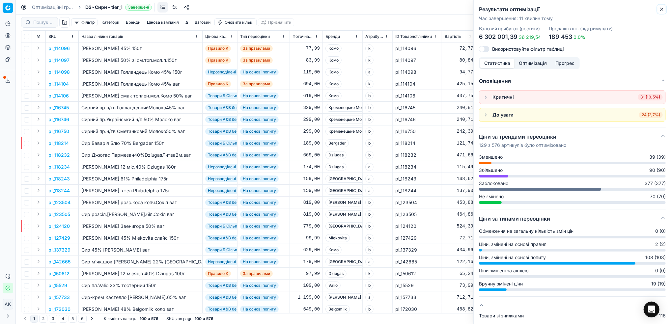
click at [661, 7] on icon "button" at bounding box center [661, 9] width 5 height 5
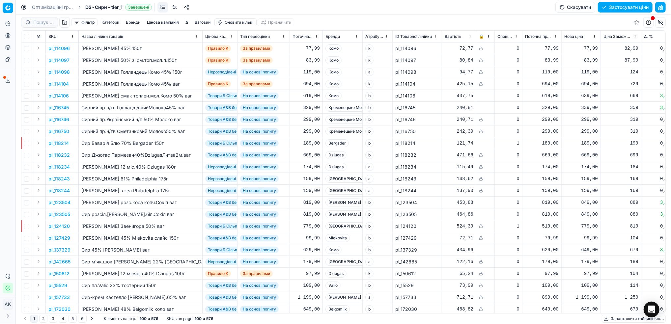
click at [620, 11] on button "Застосувати ціни" at bounding box center [625, 7] width 55 height 11
click at [41, 9] on link "Оптимізаційні групи" at bounding box center [53, 7] width 42 height 7
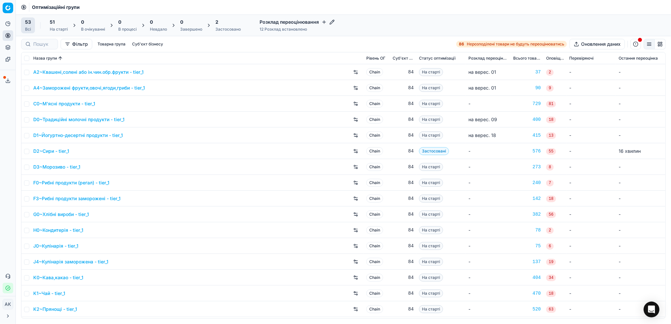
click at [222, 26] on div "2 Застосовано" at bounding box center [227, 25] width 25 height 13
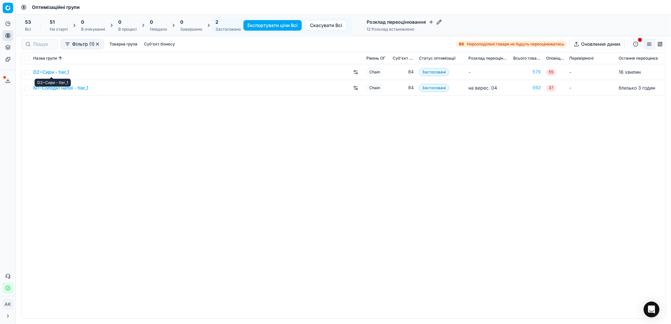
click at [42, 70] on link "D2~Сири - tier_1" at bounding box center [51, 72] width 36 height 7
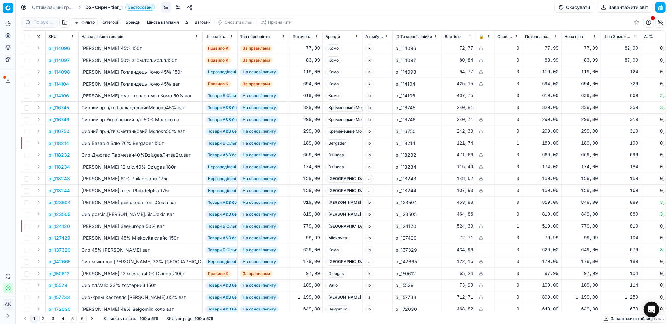
click at [611, 7] on button "Завантажити звіт" at bounding box center [625, 7] width 56 height 11
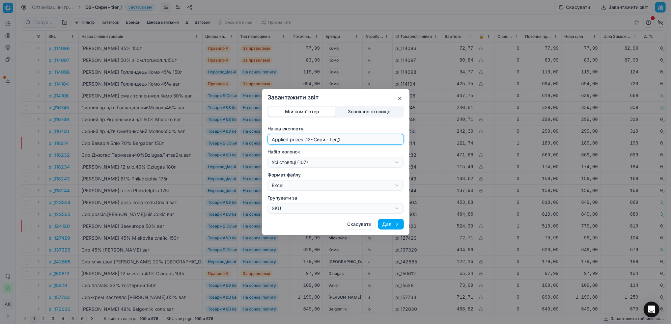
drag, startPoint x: 309, startPoint y: 138, endPoint x: 236, endPoint y: 147, distance: 73.6
click at [236, 147] on div "Завантажити звіт Мій комп'ютер Зовнішнє сховище Назва експорту Applied prices D…" at bounding box center [335, 162] width 671 height 324
type input "20250904~Сири - tier_1"
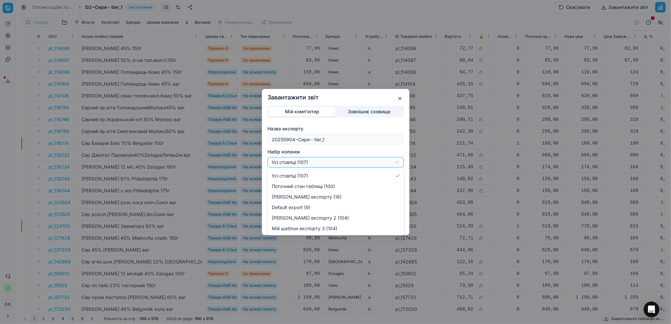
click at [395, 161] on div "Завантажити звіт Мій комп'ютер Зовнішнє сховище Назва експорту 20250904~[GEOGRA…" at bounding box center [335, 162] width 671 height 324
select select "custom"
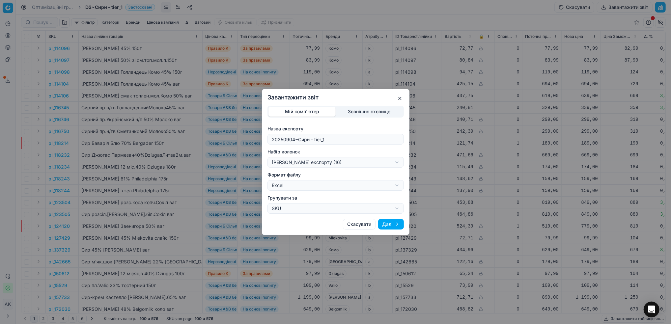
click at [387, 224] on button "Далі" at bounding box center [391, 224] width 26 height 11
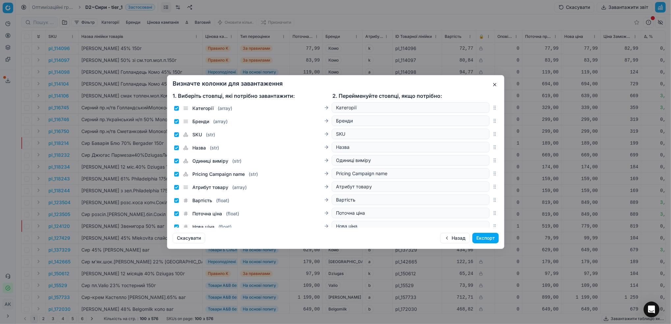
click at [479, 241] on button "Експорт" at bounding box center [485, 238] width 26 height 11
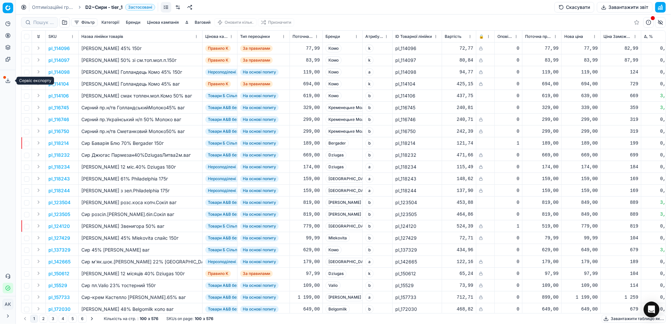
click at [9, 82] on icon at bounding box center [7, 80] width 5 height 5
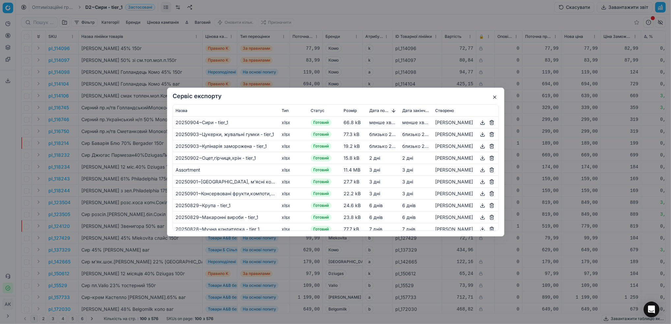
click at [480, 126] on button "button" at bounding box center [483, 123] width 8 height 8
click at [373, 100] on div "Сервіс експорту Назва Тип Статус Розмір Дата початку Дата закінчення Створено 2…" at bounding box center [335, 162] width 337 height 149
click at [495, 99] on button "button" at bounding box center [495, 97] width 8 height 8
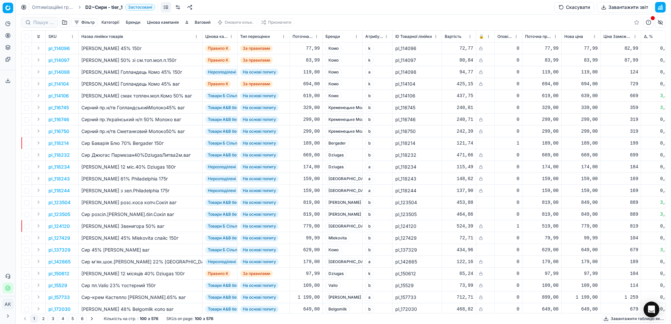
click at [49, 7] on link "Оптимізаційні групи" at bounding box center [53, 7] width 42 height 7
